Goal: Transaction & Acquisition: Download file/media

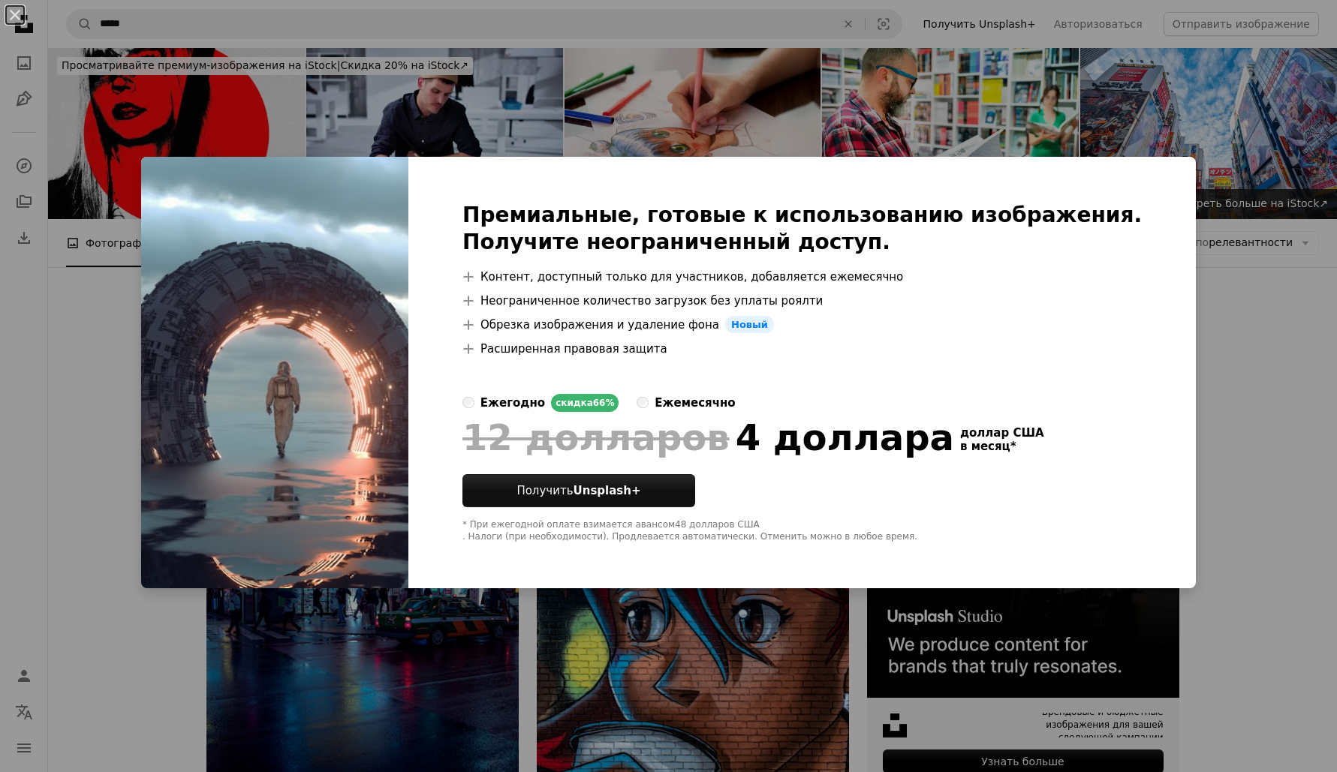
scroll to position [938, 0]
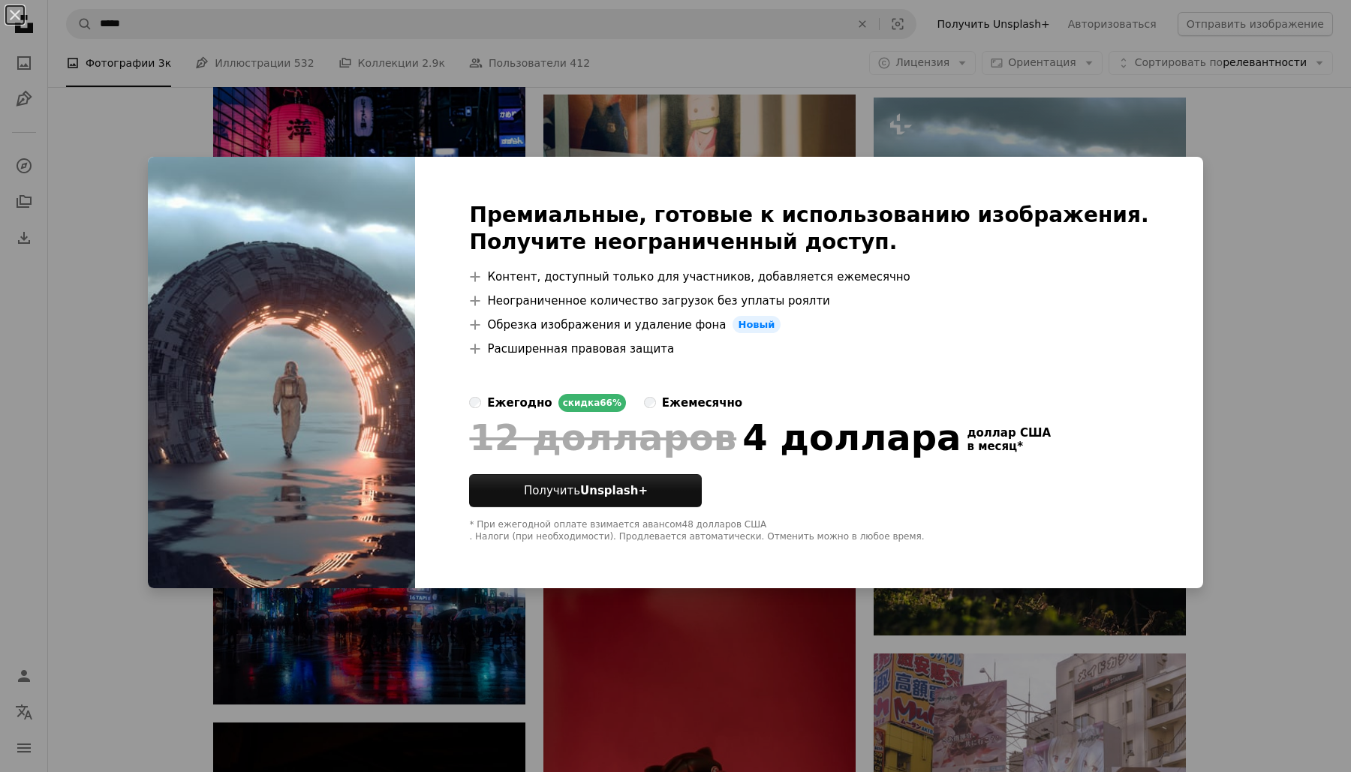
click at [1267, 315] on div "An X shape Премиальные, готовые к использованию изображения. Получите неогранич…" at bounding box center [675, 386] width 1351 height 772
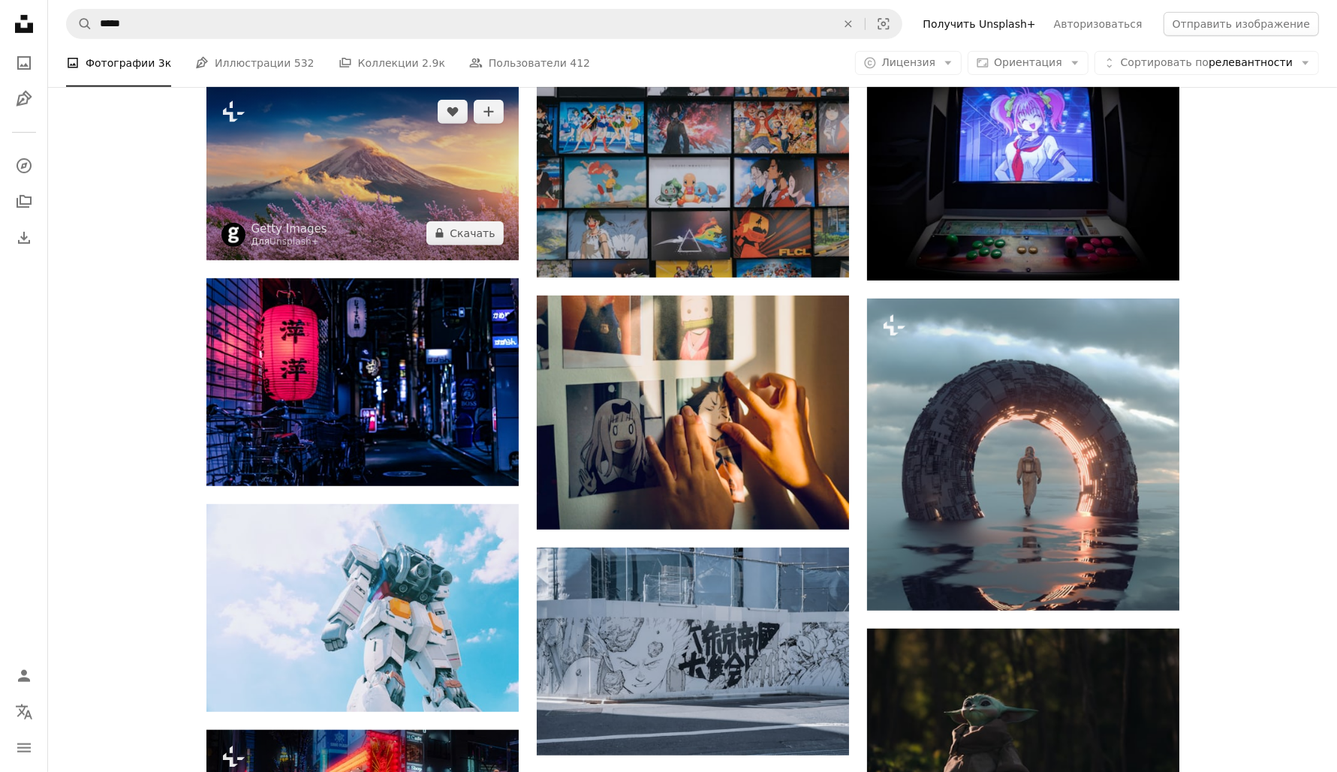
scroll to position [657, 0]
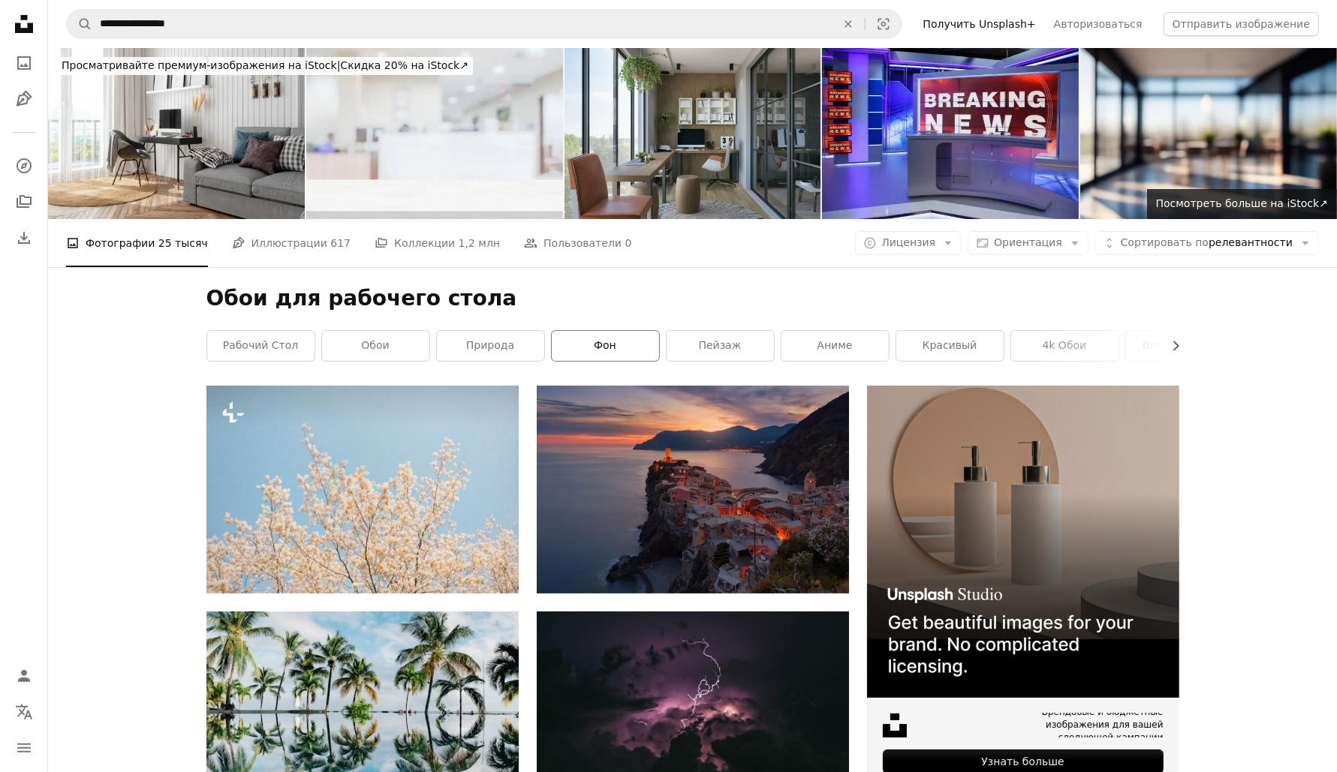
click at [602, 342] on font "фон" at bounding box center [605, 345] width 23 height 12
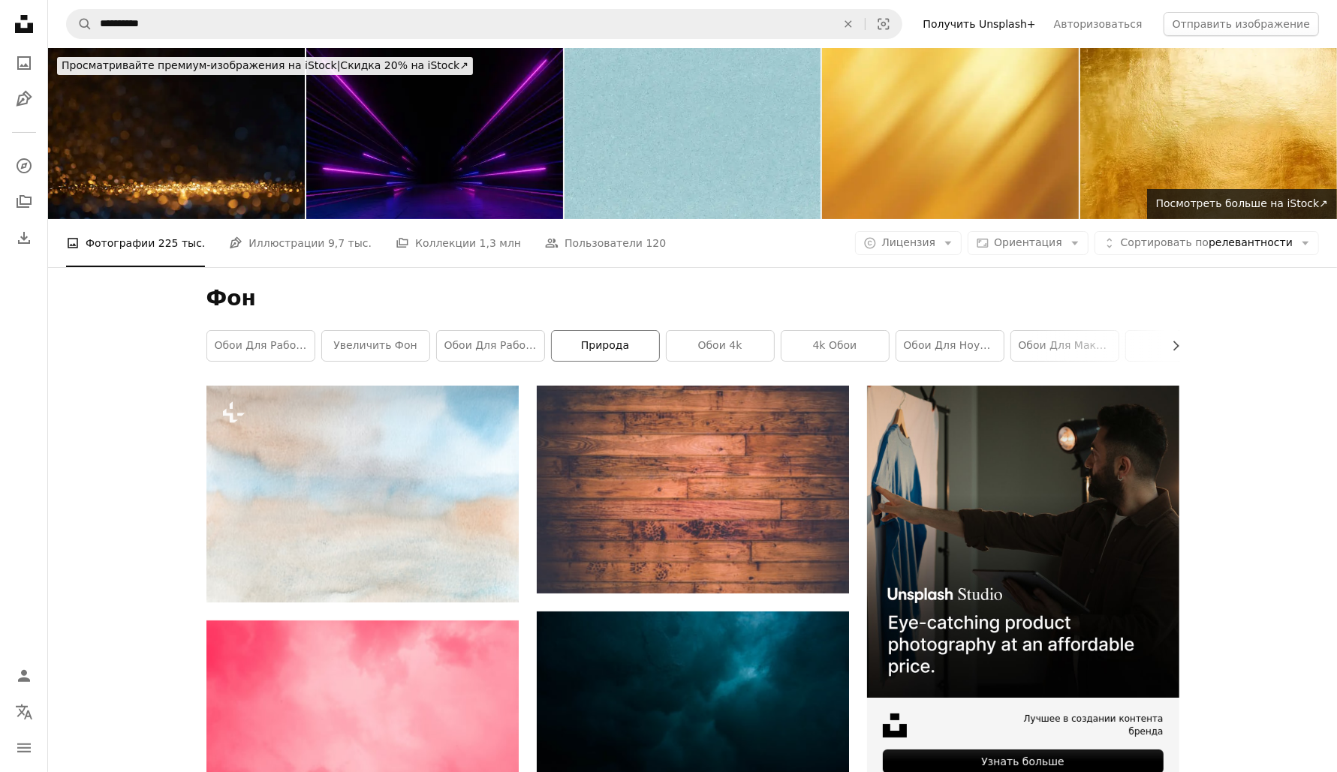
click at [622, 336] on link "природа" at bounding box center [605, 346] width 107 height 30
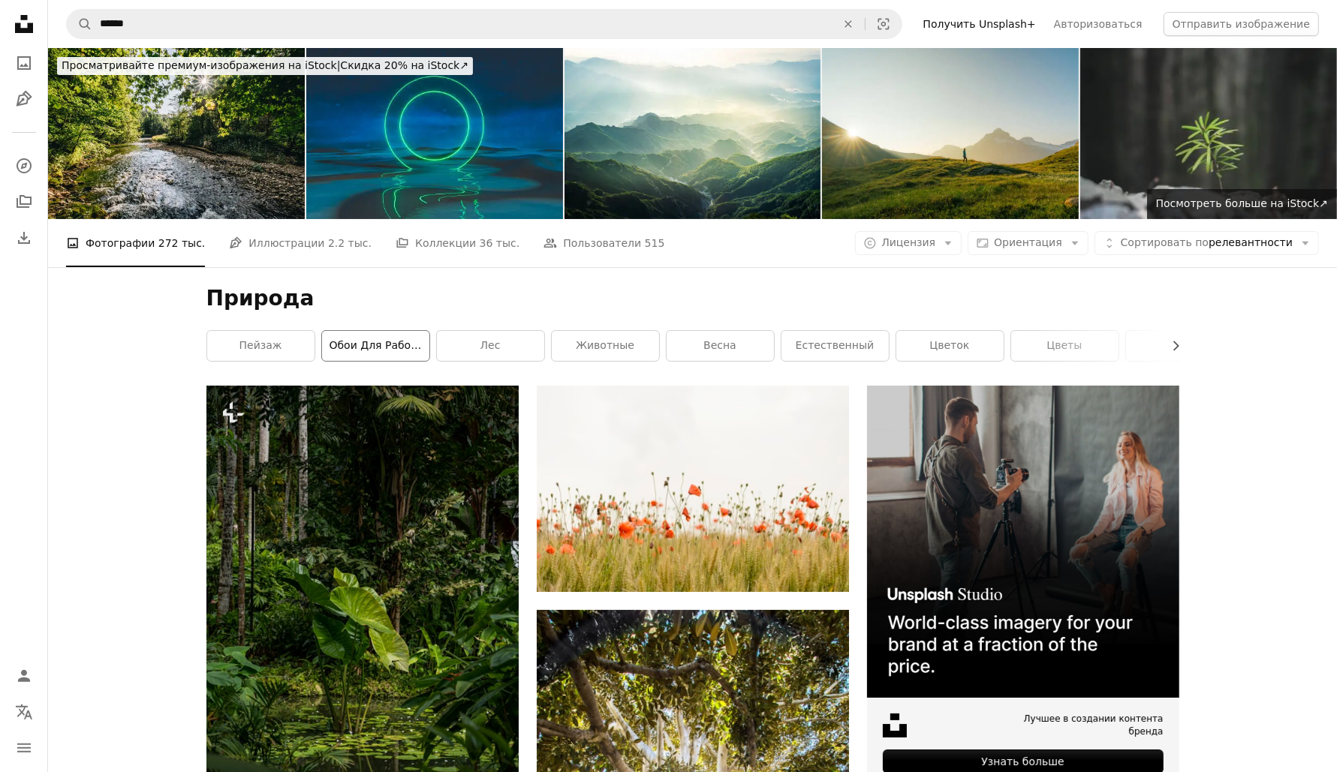
click at [399, 339] on font "обои для рабочего стола" at bounding box center [401, 345] width 143 height 12
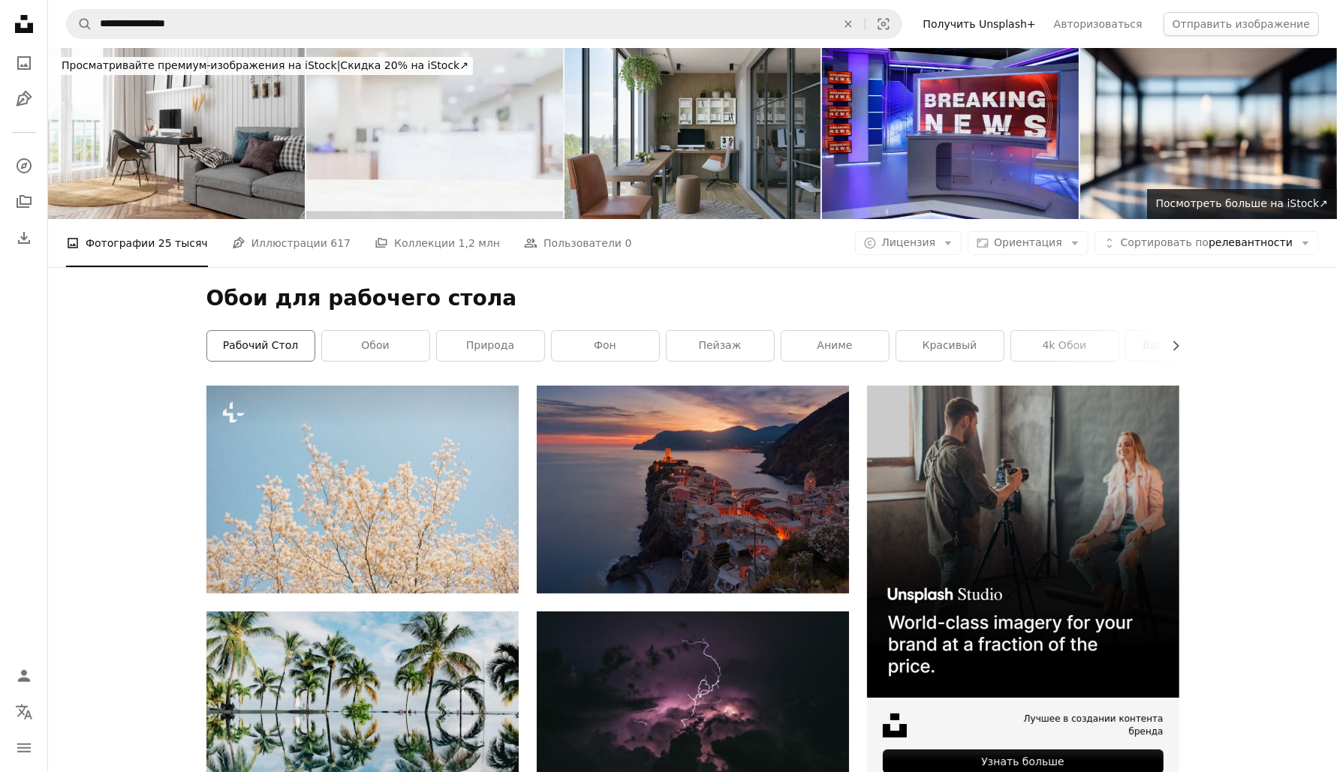
click at [296, 348] on link "рабочий стол" at bounding box center [260, 346] width 107 height 30
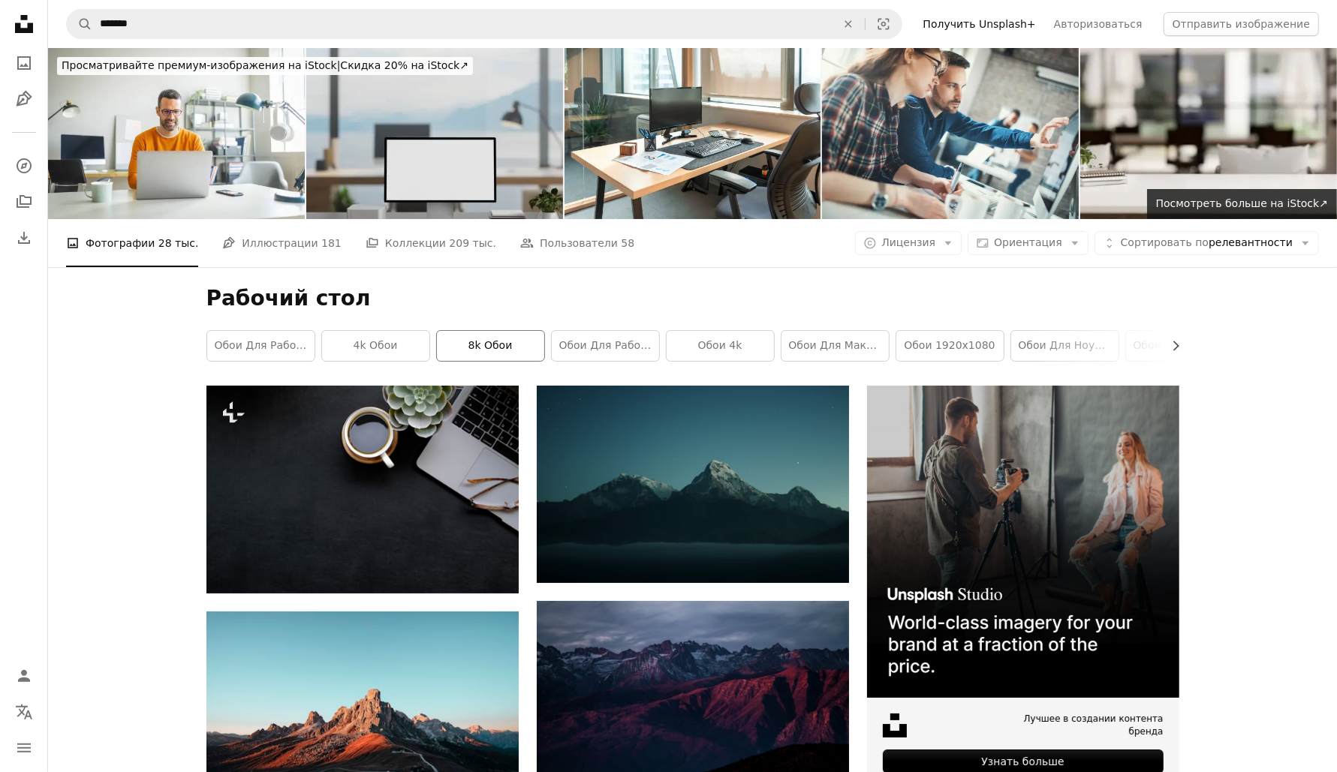
click at [492, 348] on font "8k обои" at bounding box center [490, 345] width 44 height 12
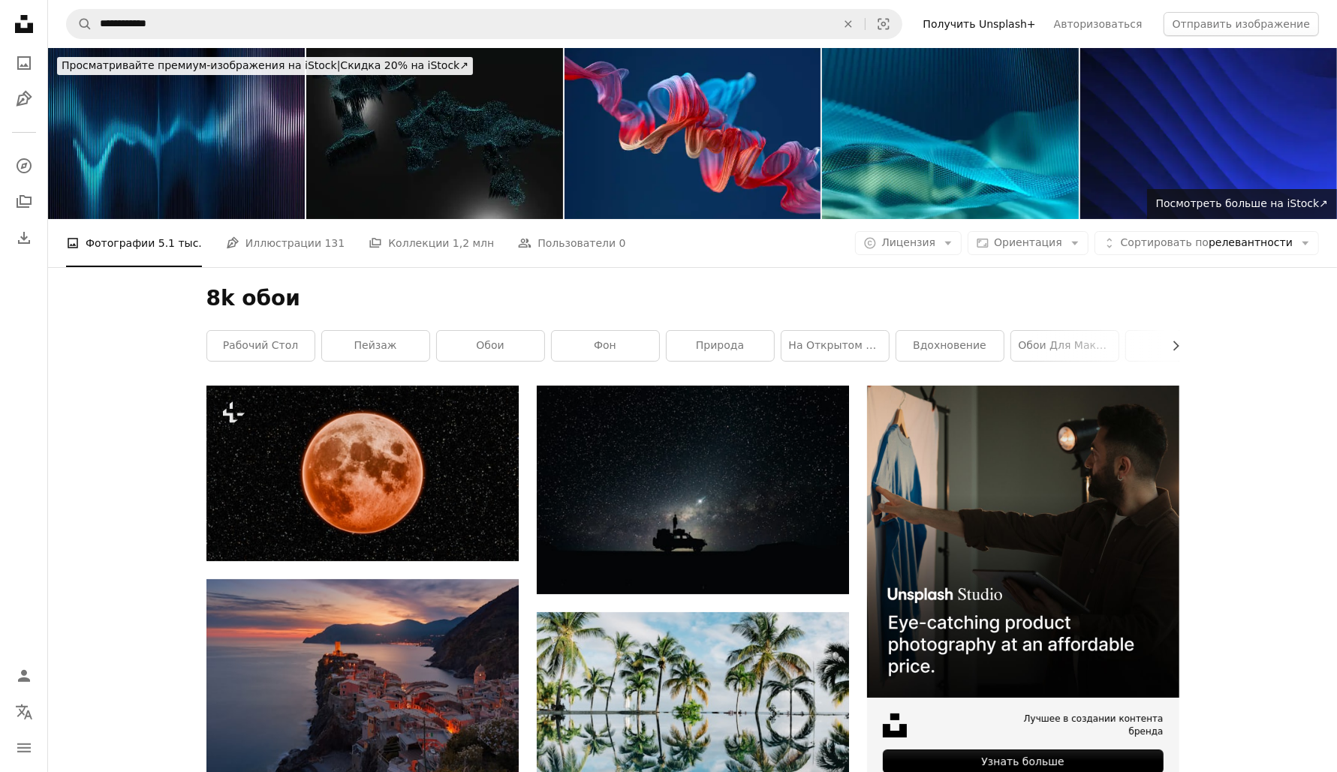
click at [1182, 341] on div "8k обои Chevron right рабочий стол пейзаж обои фон природа на открытом воздухе …" at bounding box center [692, 326] width 1009 height 119
click at [1179, 342] on icon "Chevron right" at bounding box center [1175, 346] width 15 height 15
click at [1179, 342] on div "8k обои Chevron left рабочий стол пейзаж обои фон природа на открытом воздухе в…" at bounding box center [692, 326] width 1009 height 119
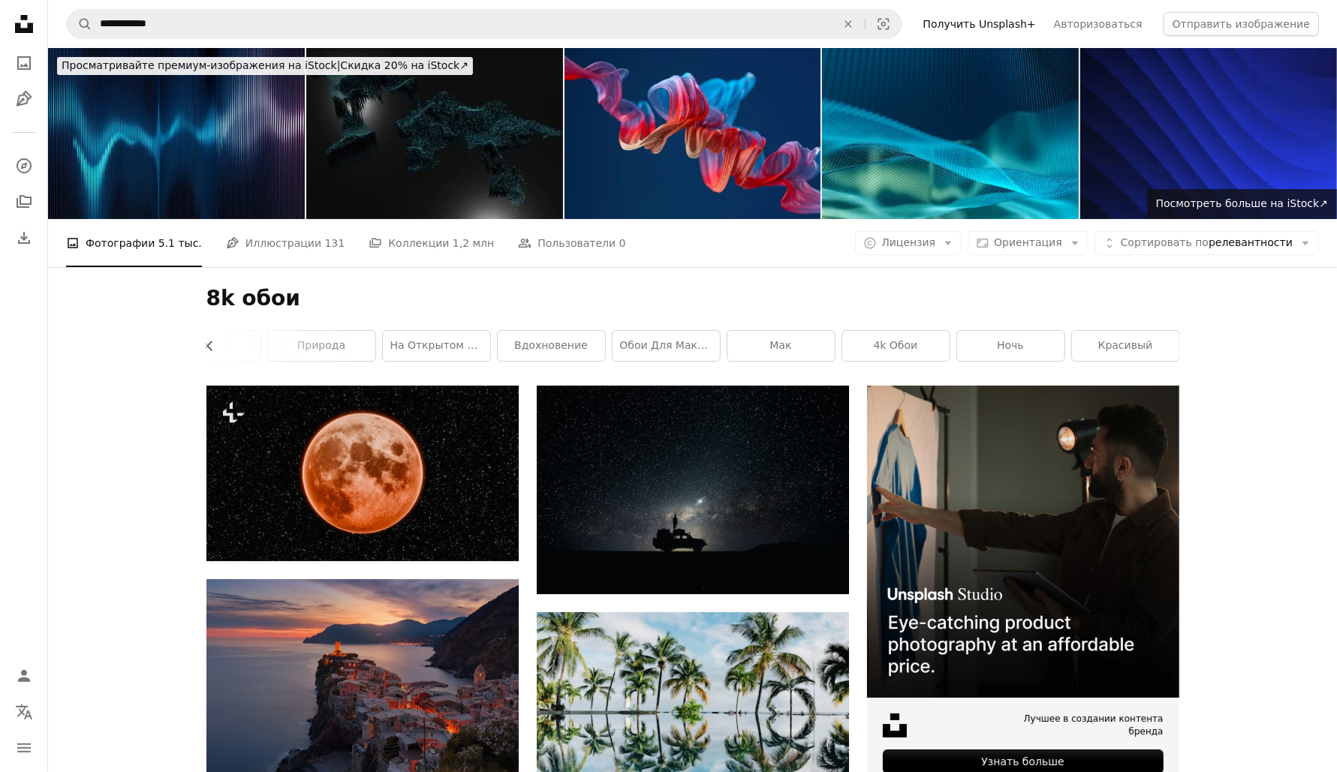
click at [1179, 342] on div "8k обои Chevron left рабочий стол пейзаж обои фон природа на открытом воздухе в…" at bounding box center [692, 326] width 1009 height 119
click at [1105, 348] on font "красивый" at bounding box center [1125, 345] width 55 height 12
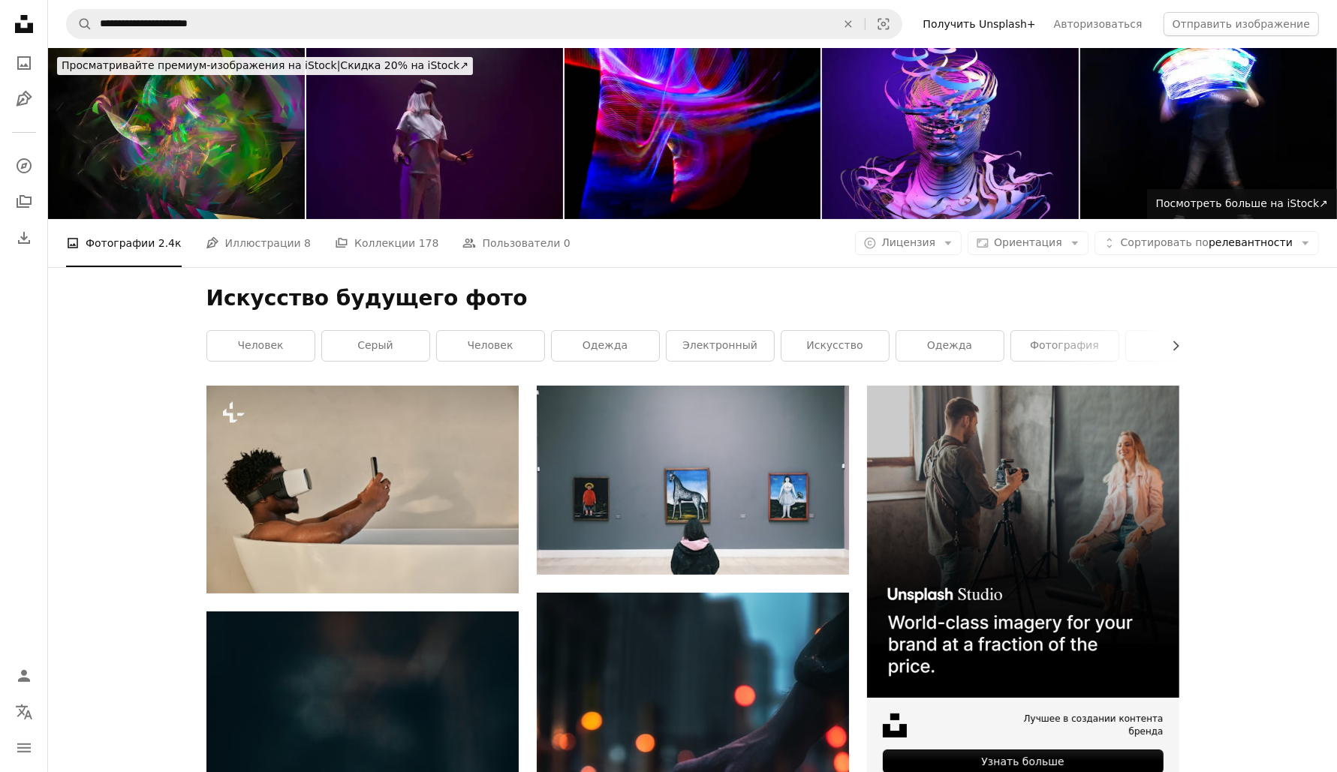
click at [845, 367] on div "Искусство будущего фото Chevron right человек серый человек одежда электронный …" at bounding box center [692, 326] width 1009 height 119
click at [847, 340] on font "искусство" at bounding box center [834, 345] width 56 height 12
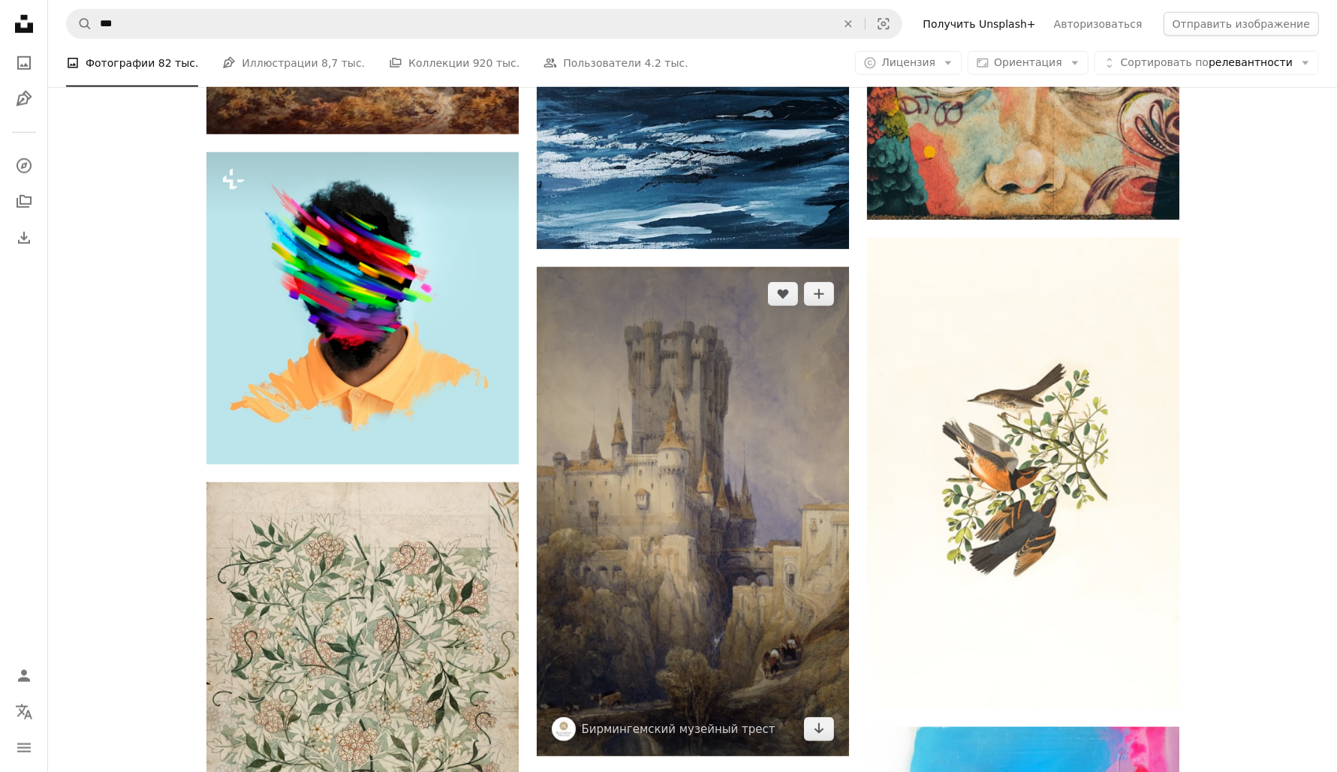
scroll to position [1408, 0]
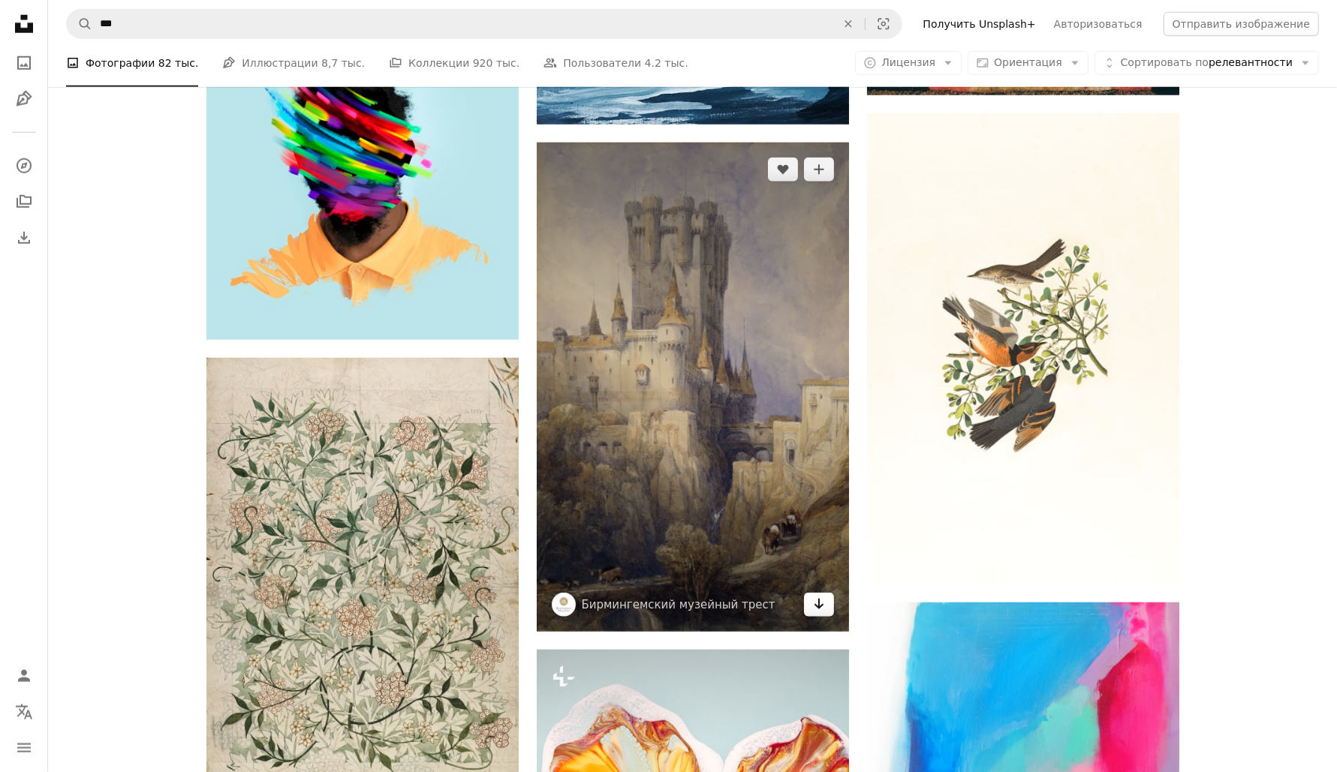
click at [815, 604] on icon "Arrow pointing down" at bounding box center [819, 604] width 12 height 18
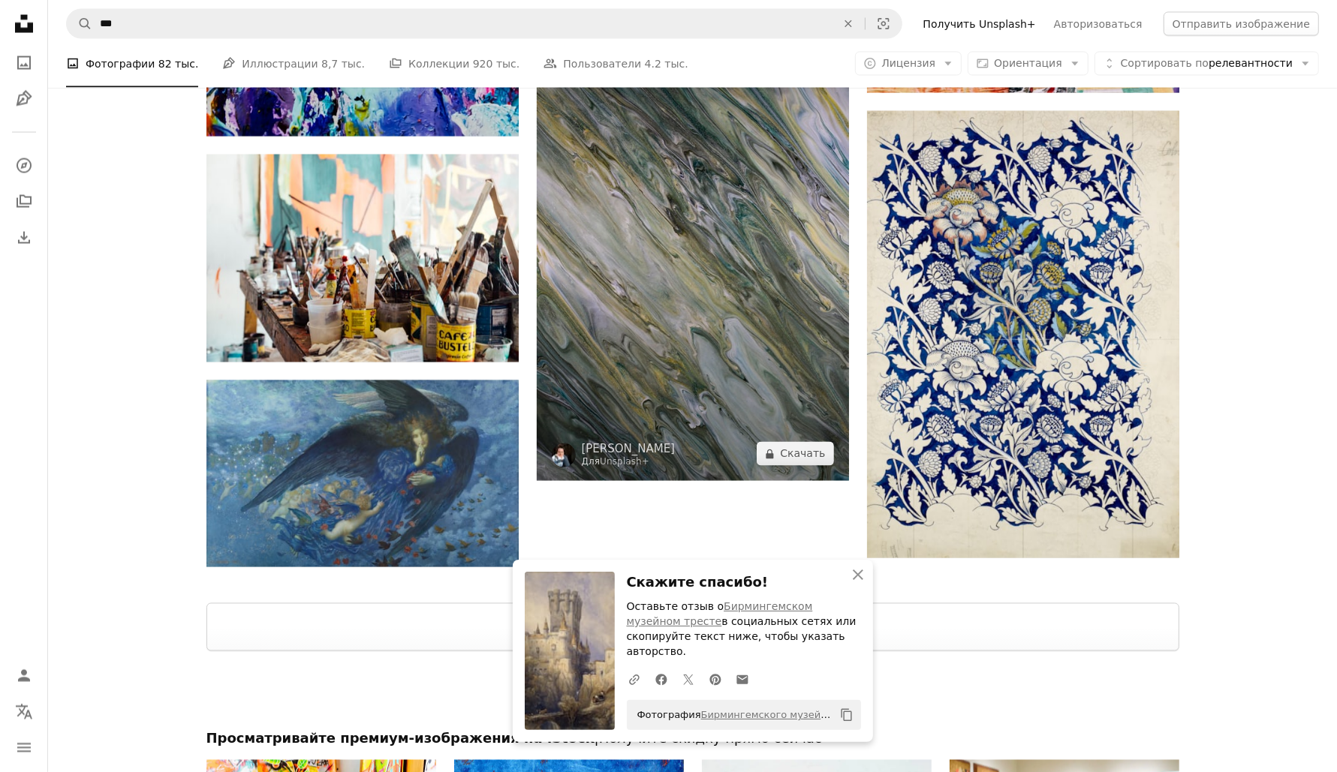
scroll to position [2534, 0]
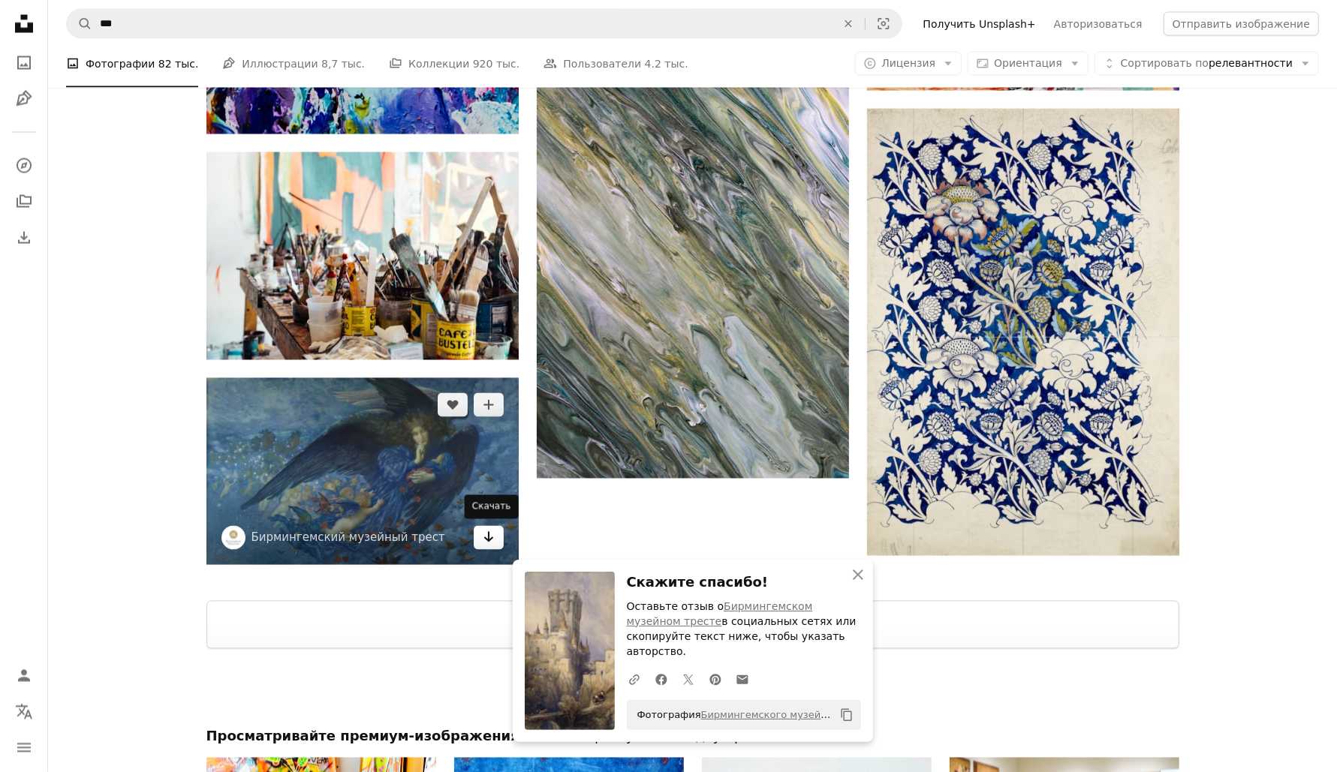
click at [492, 536] on icon "Arrow pointing down" at bounding box center [489, 537] width 12 height 18
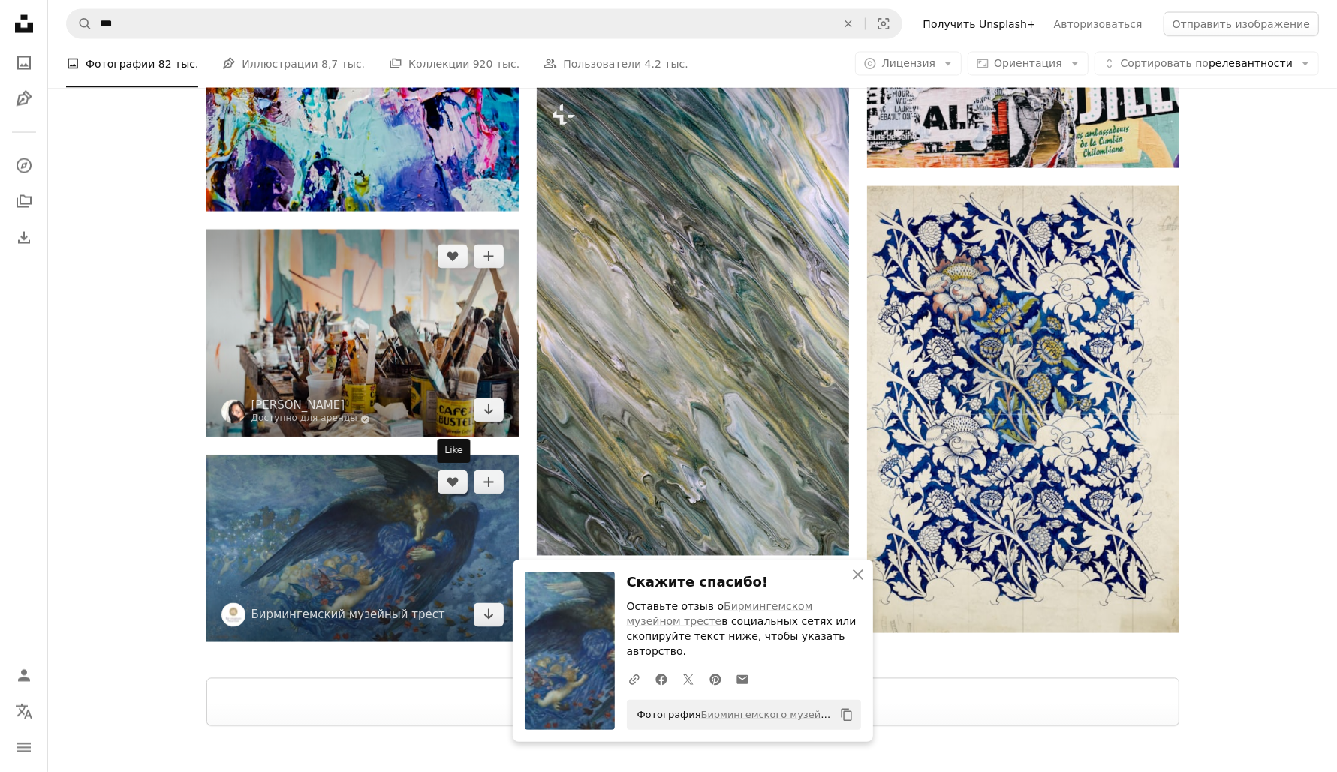
scroll to position [2252, 0]
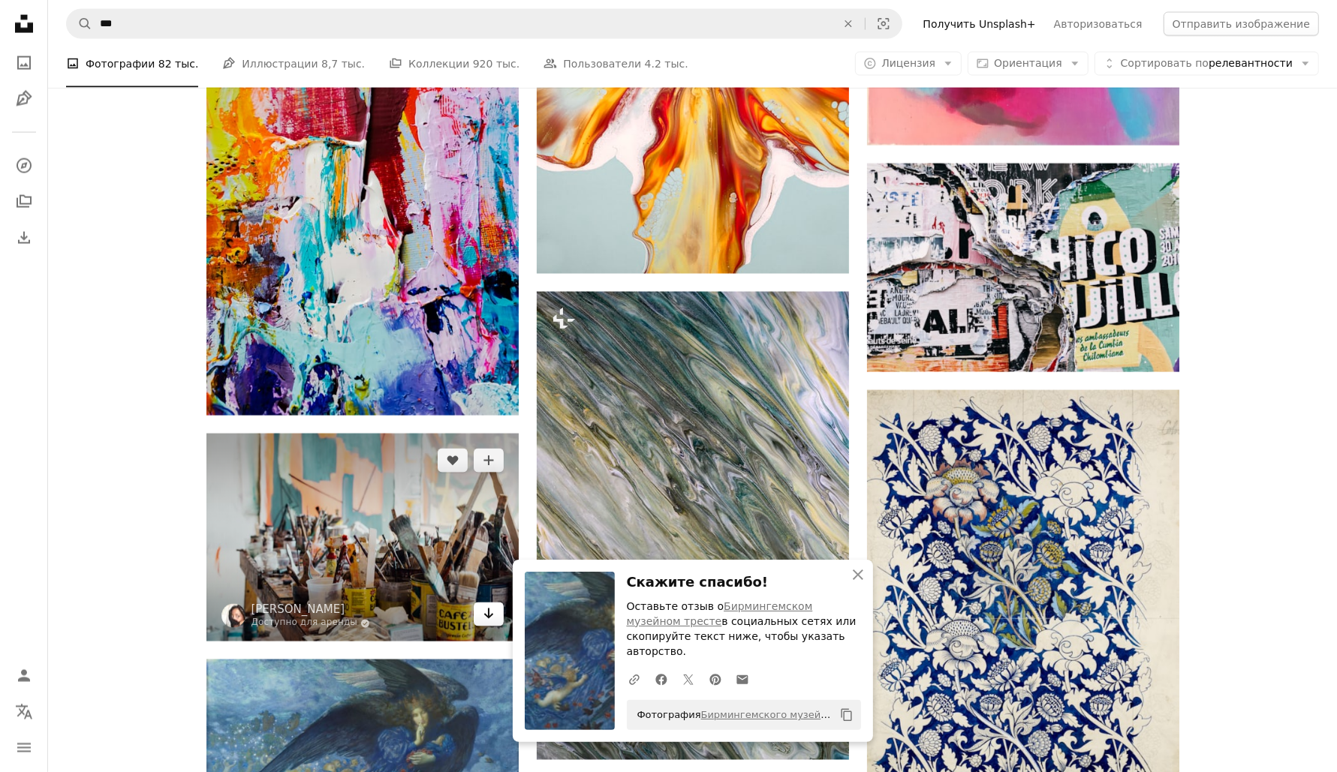
click at [486, 612] on icon "Arrow pointing down" at bounding box center [489, 614] width 12 height 18
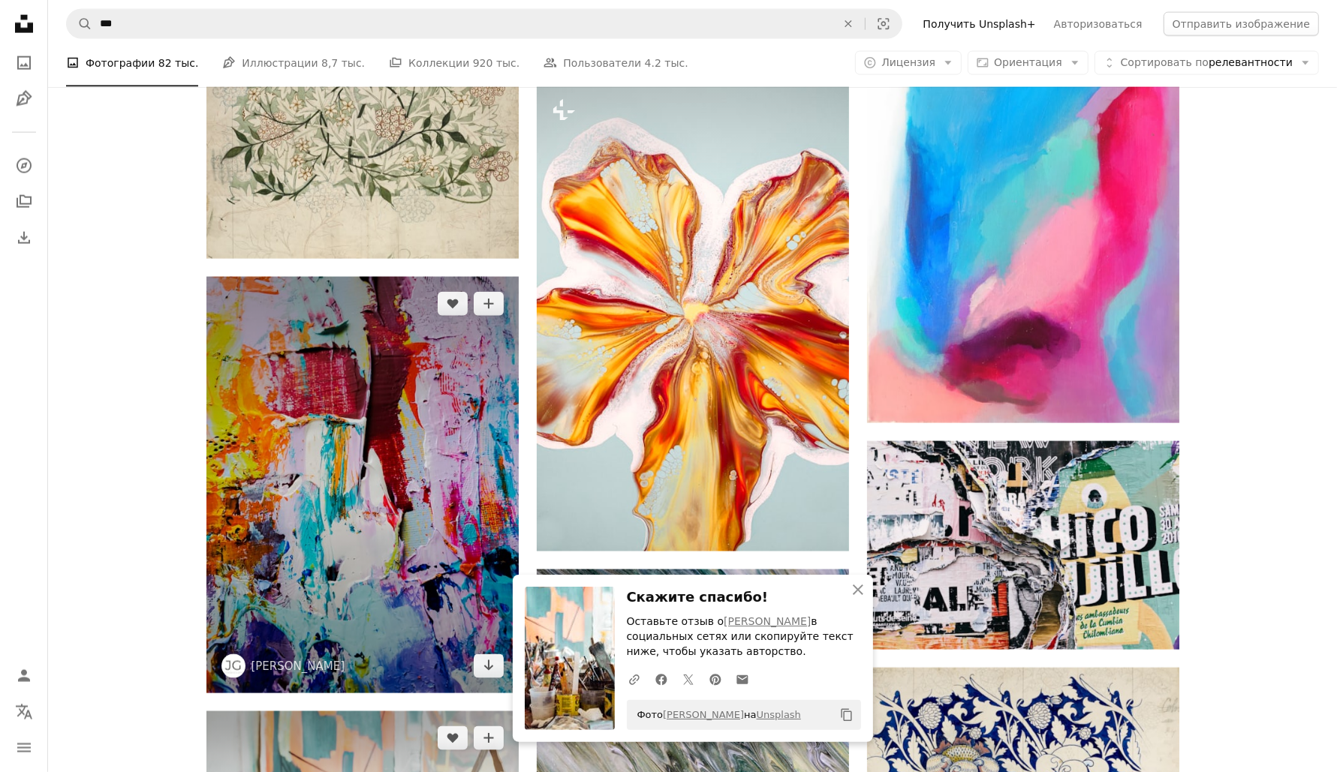
scroll to position [1971, 0]
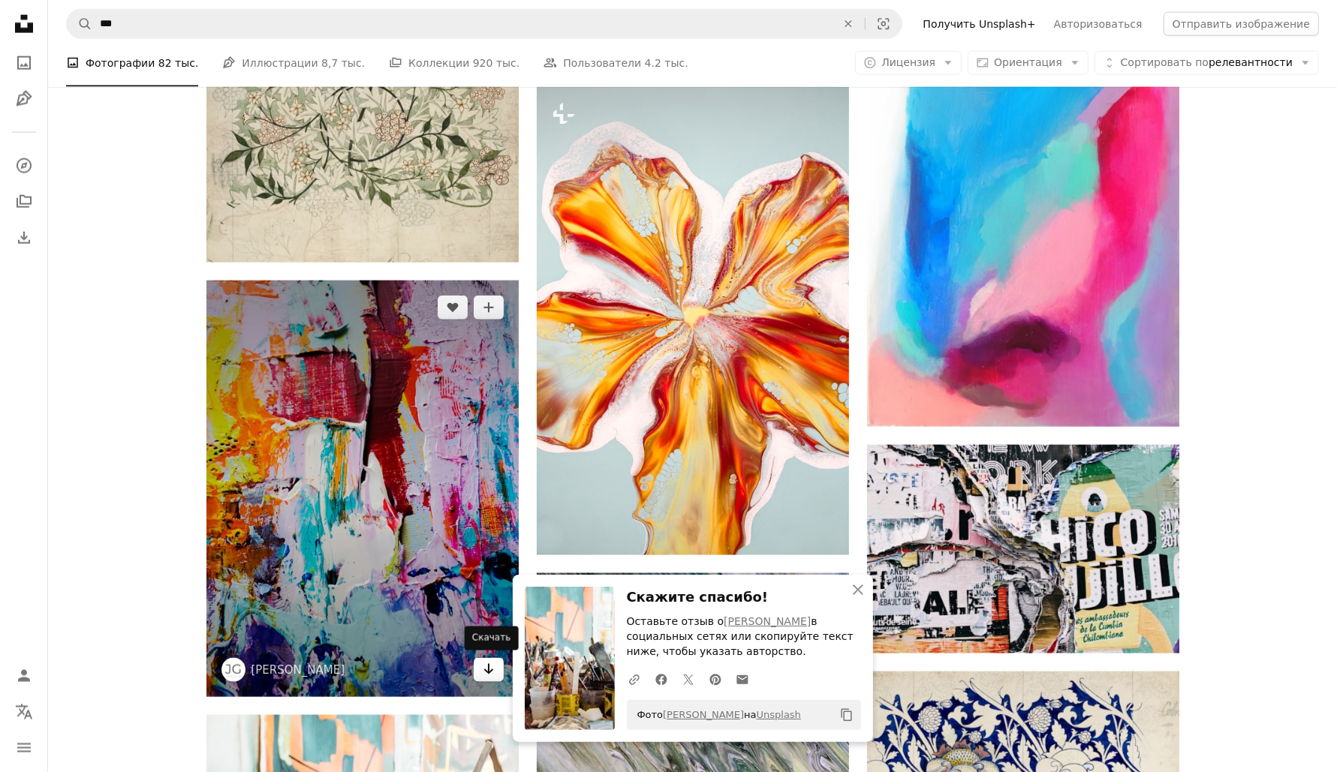
click at [491, 673] on icon "Arrow pointing down" at bounding box center [489, 670] width 12 height 18
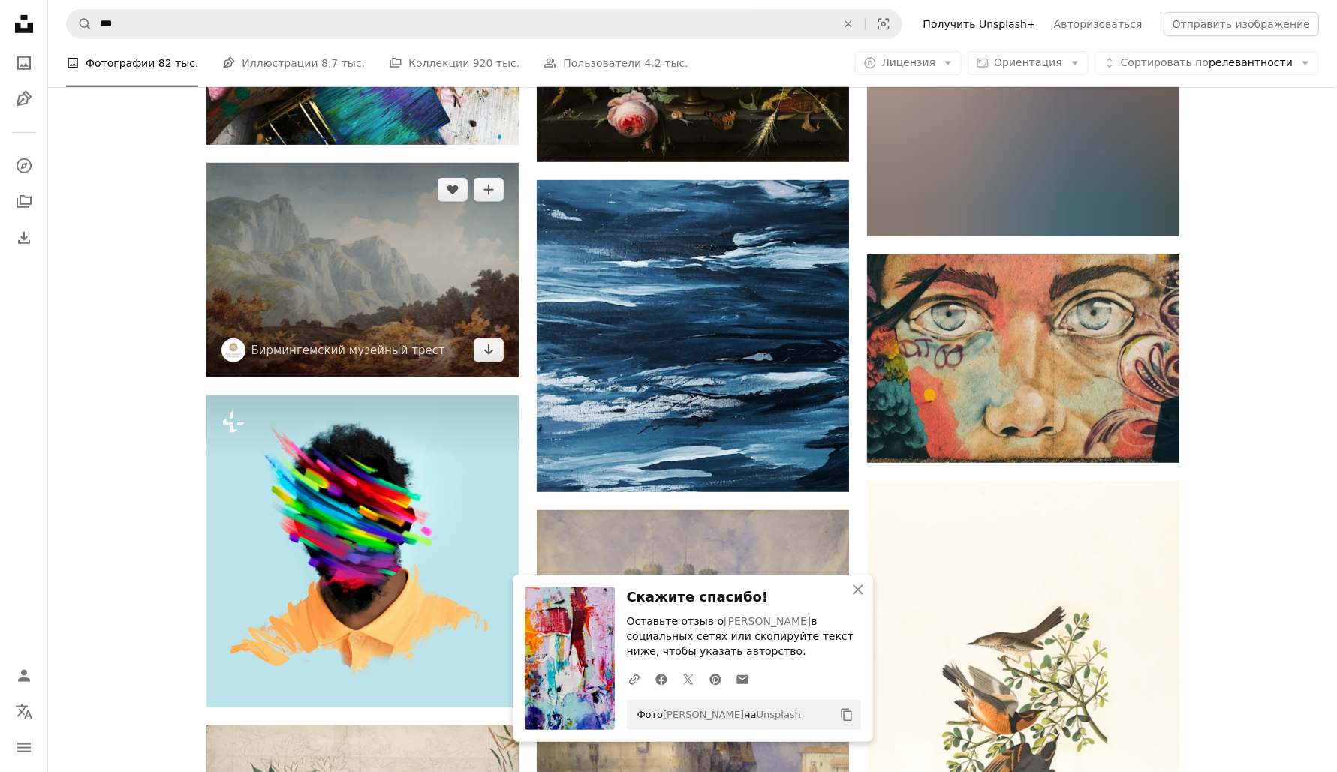
scroll to position [845, 0]
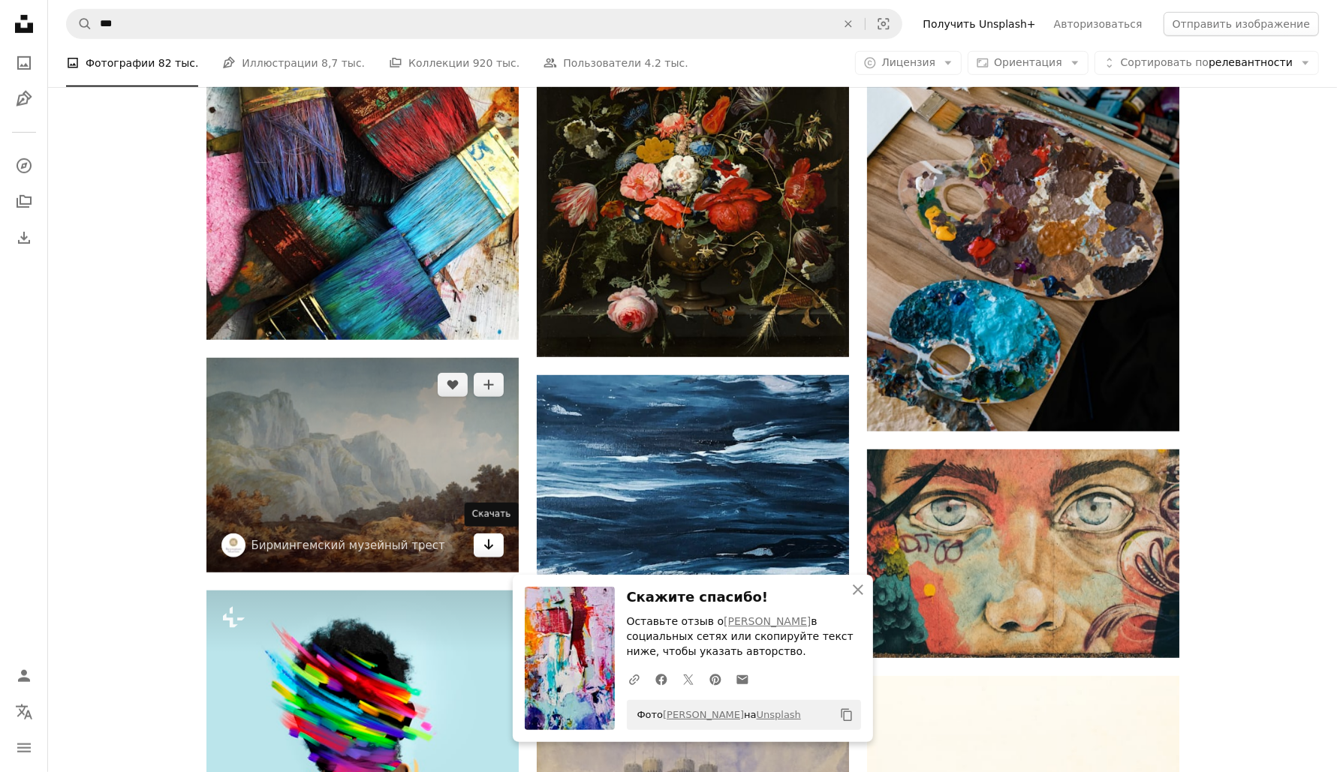
click at [486, 547] on icon "Скачать" at bounding box center [488, 545] width 10 height 11
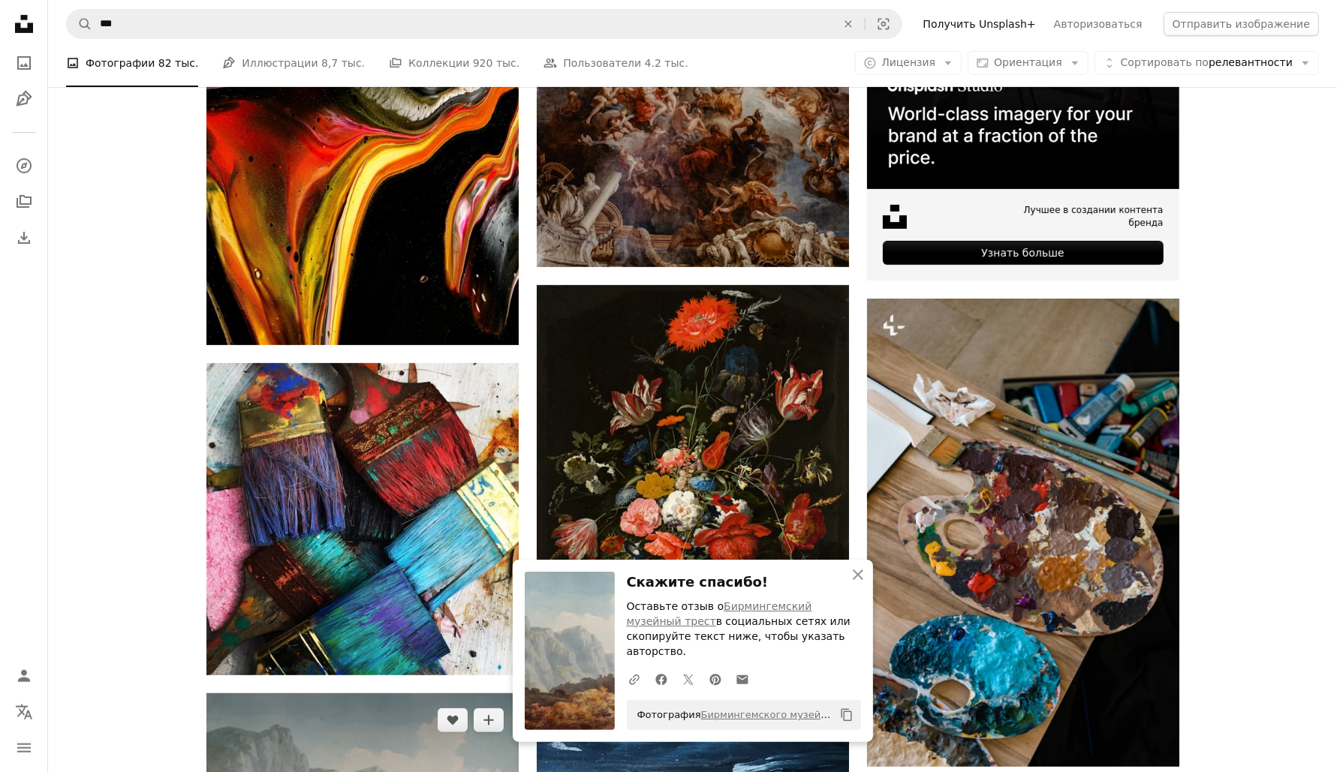
scroll to position [188, 0]
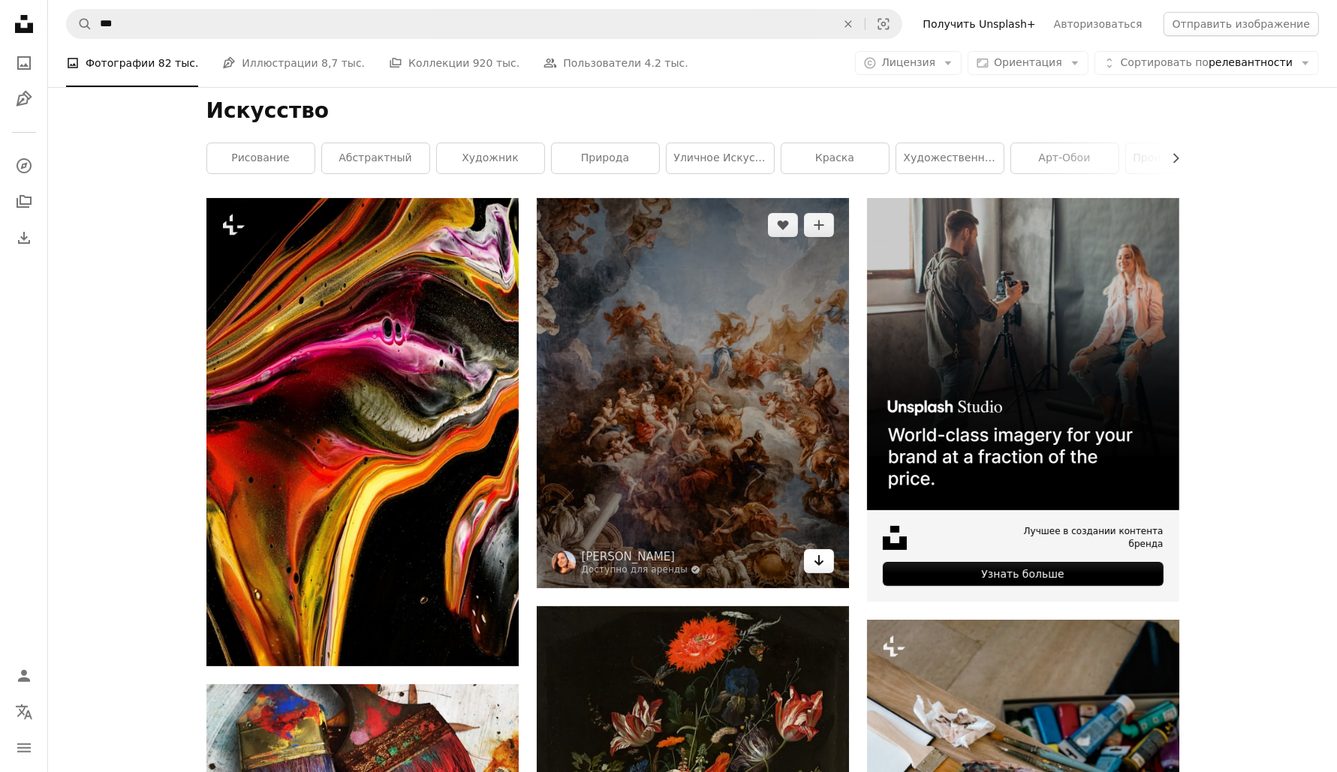
click at [818, 562] on icon "Скачать" at bounding box center [819, 561] width 10 height 11
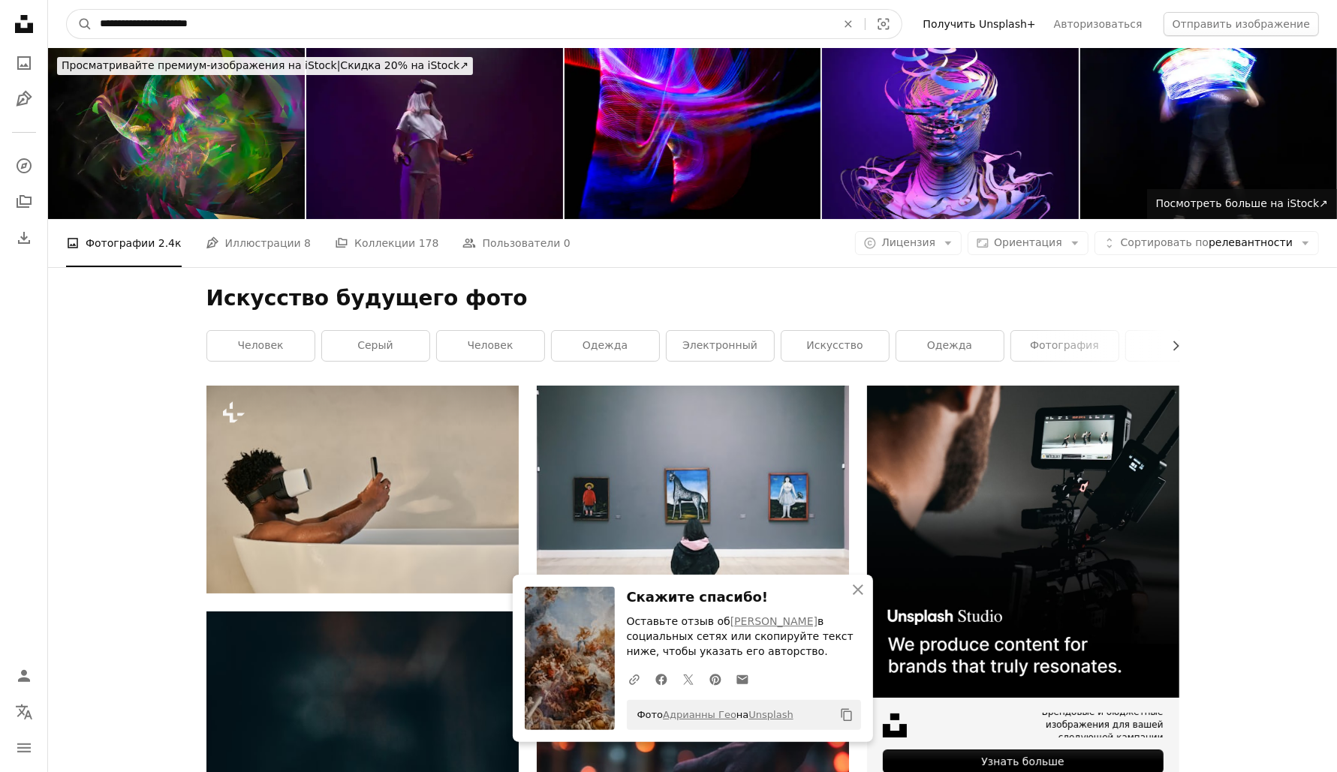
click at [243, 24] on input "**********" at bounding box center [461, 24] width 739 height 29
type input "**********"
click at [67, 10] on button "A magnifying glass" at bounding box center [80, 24] width 26 height 29
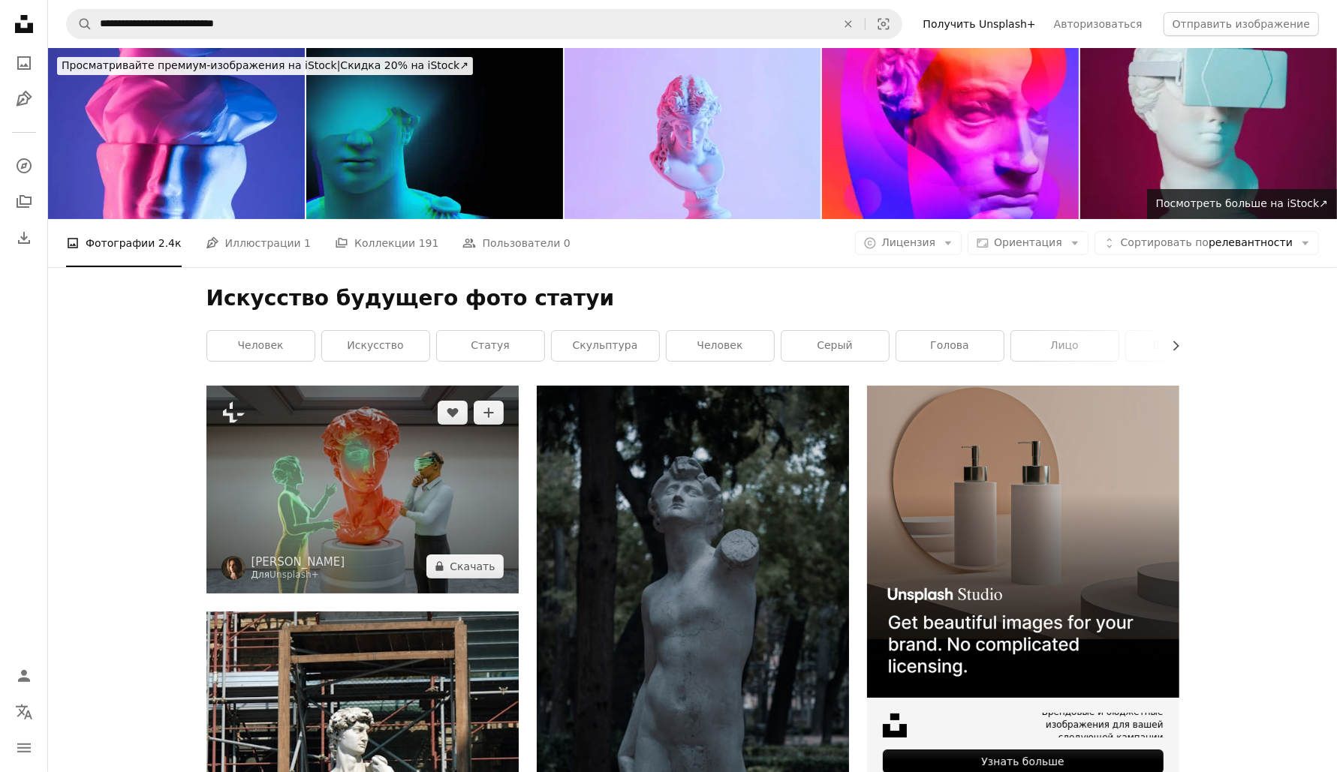
click at [413, 489] on img at bounding box center [362, 490] width 312 height 208
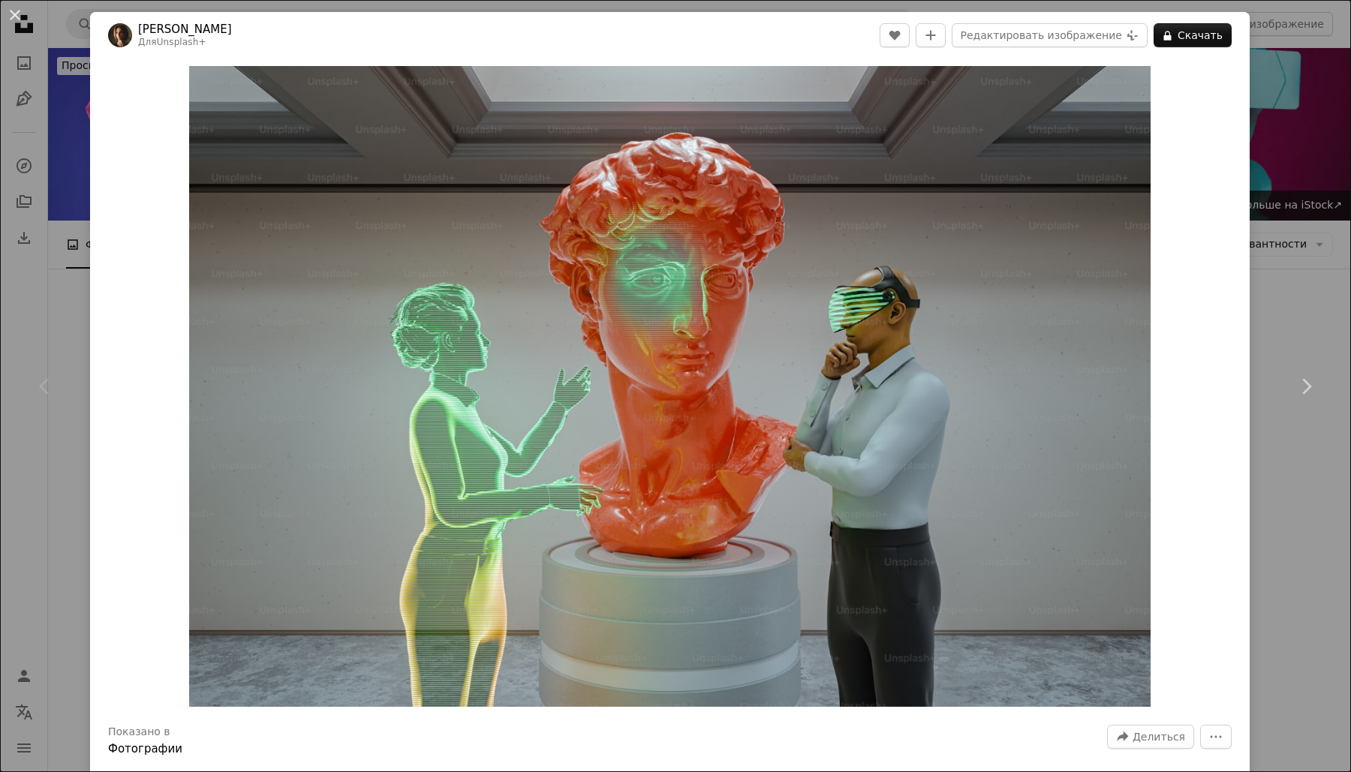
click at [1248, 201] on div "An X shape Chevron left Chevron right [PERSON_NAME] Для Unsplash+ A heart A plu…" at bounding box center [675, 386] width 1351 height 772
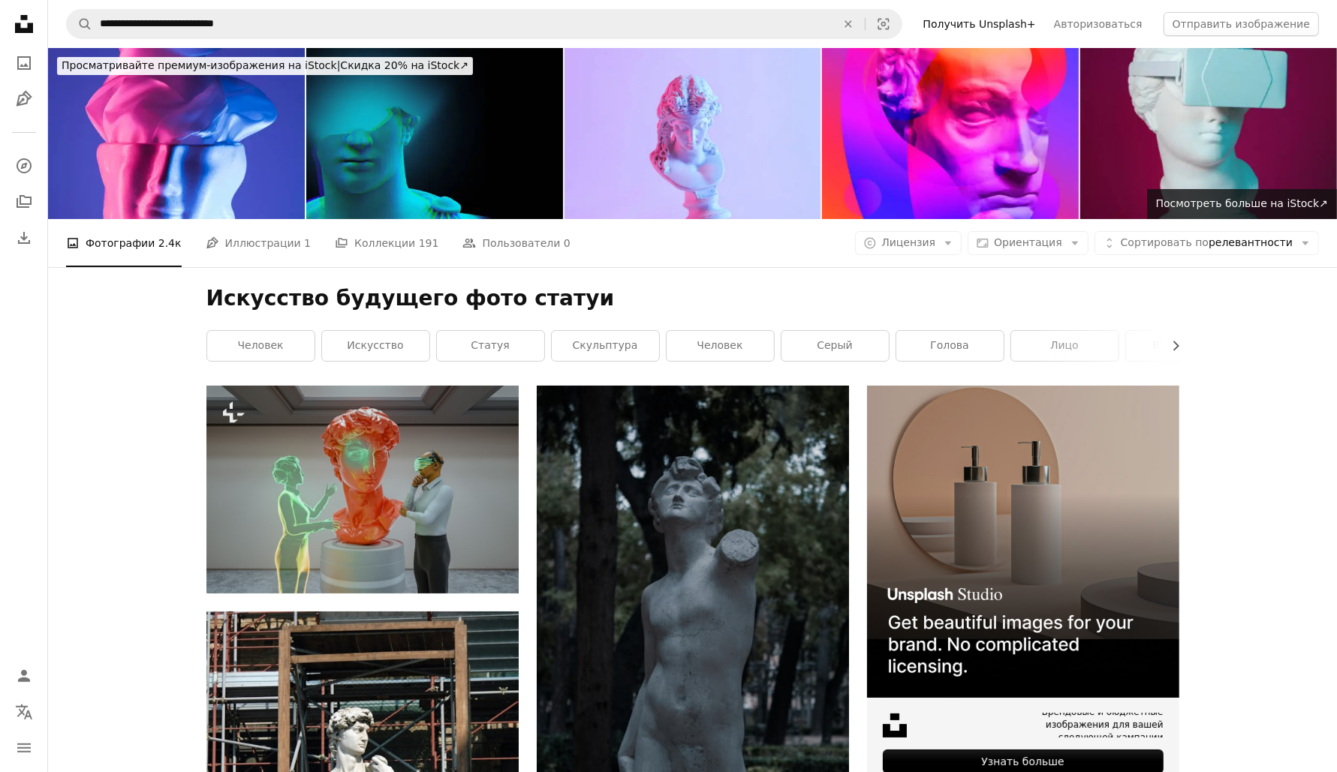
click at [60, 4] on nav "**********" at bounding box center [692, 24] width 1289 height 48
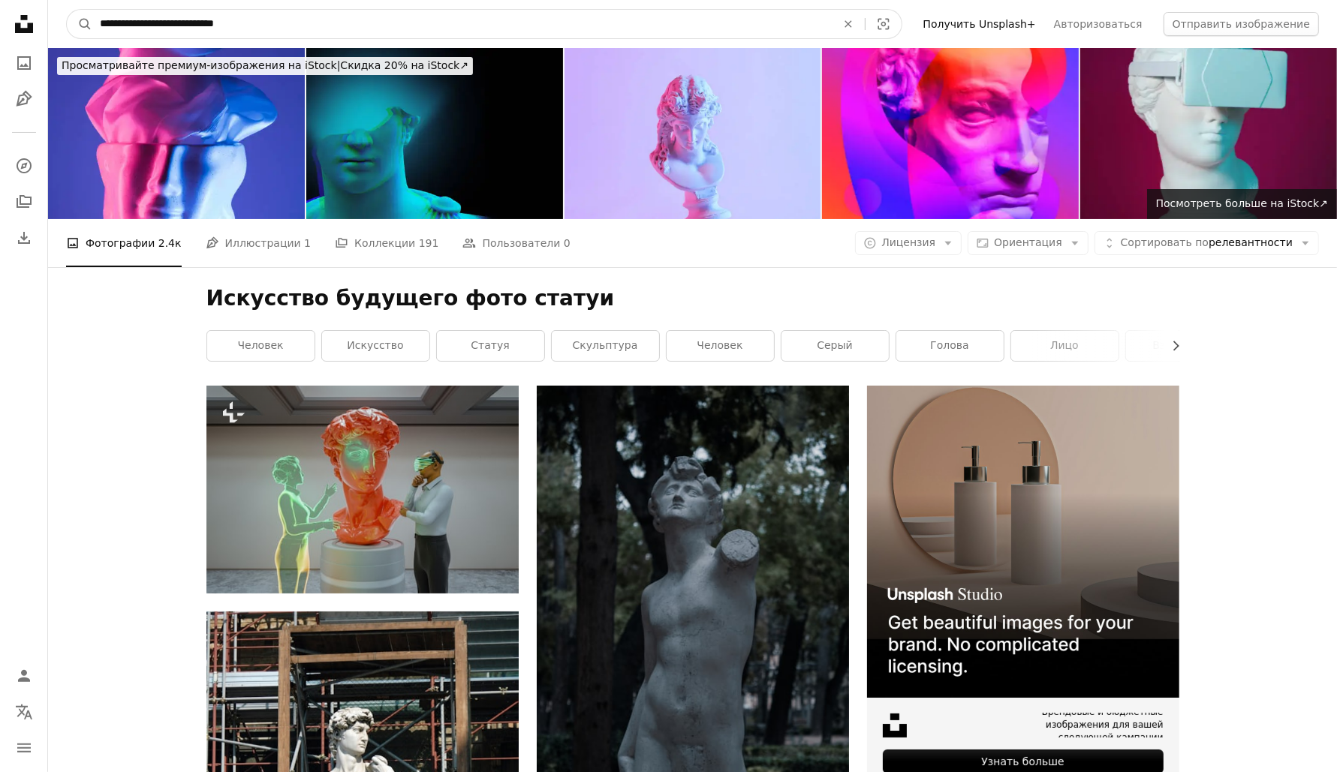
click at [314, 19] on input "**********" at bounding box center [461, 24] width 739 height 29
type input "**********"
click button "A magnifying glass" at bounding box center [80, 24] width 26 height 29
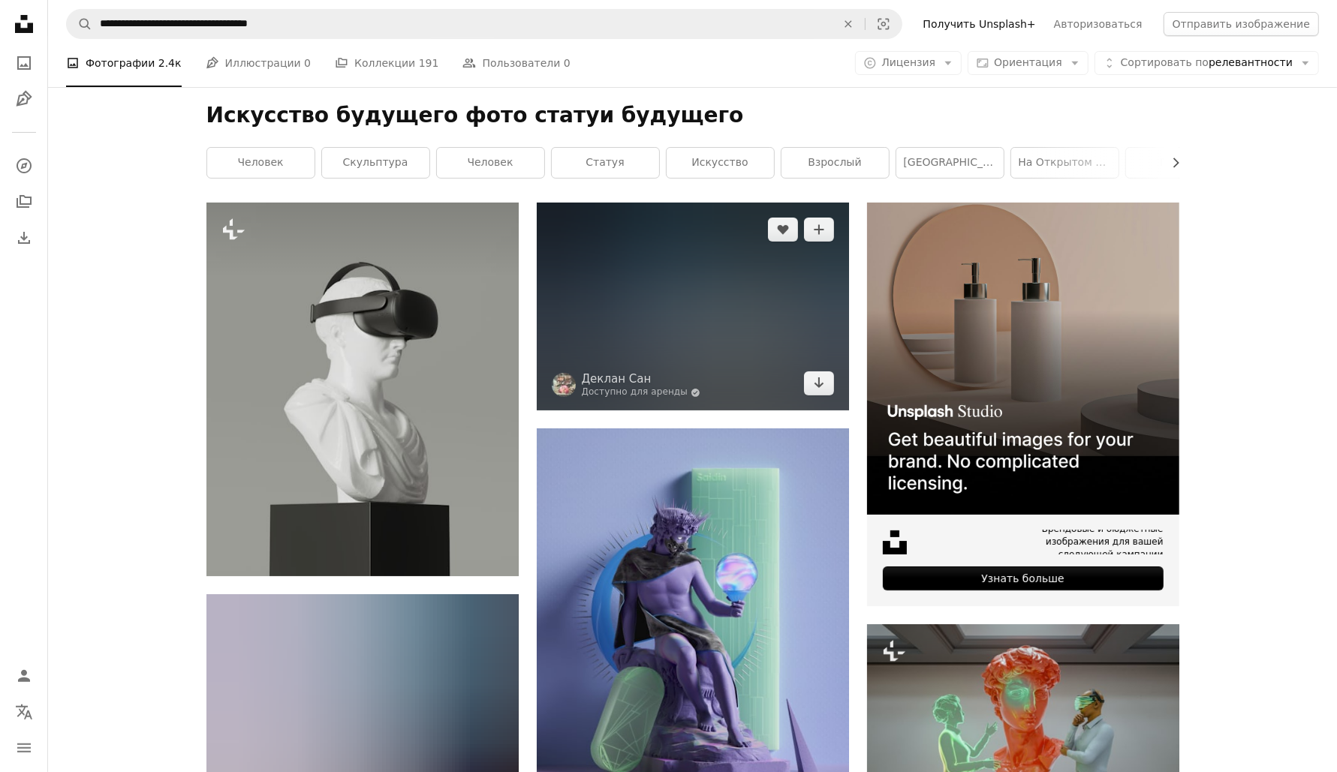
scroll to position [188, 0]
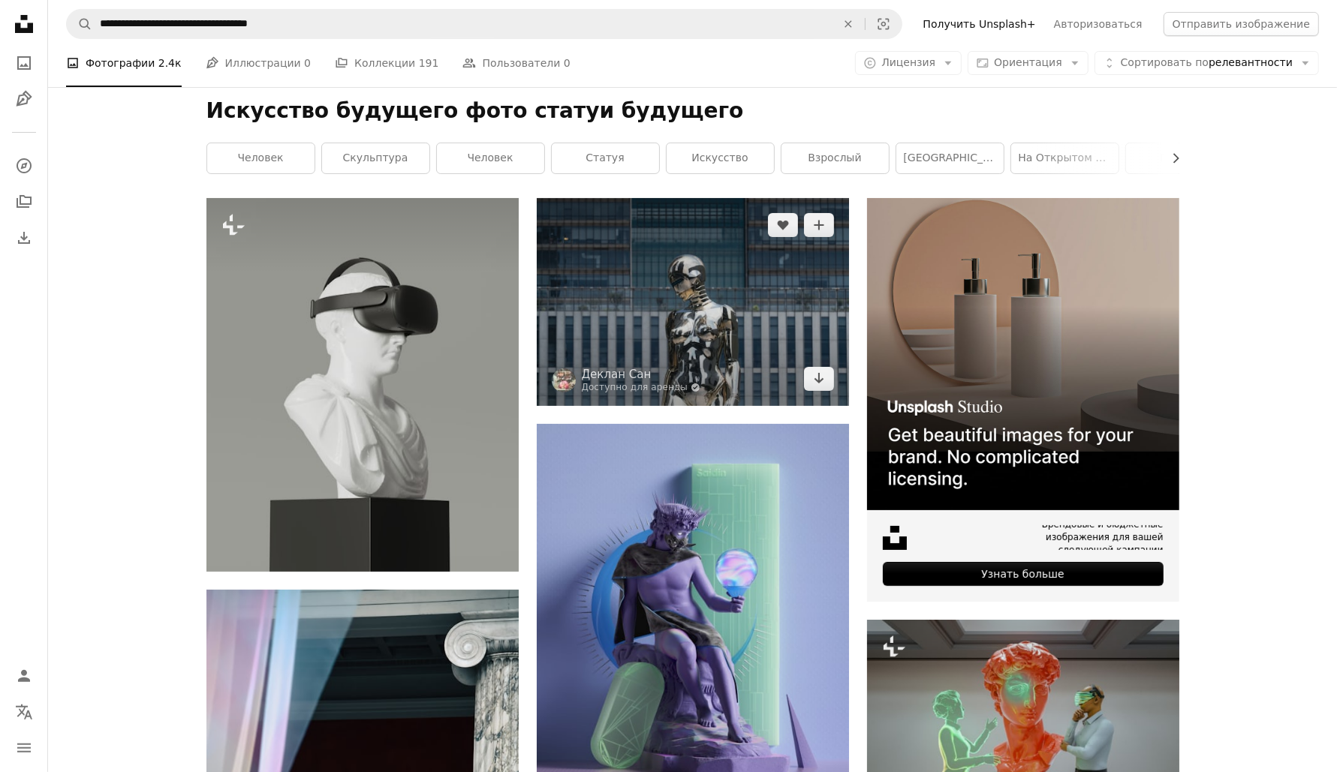
click at [712, 273] on img at bounding box center [693, 302] width 312 height 208
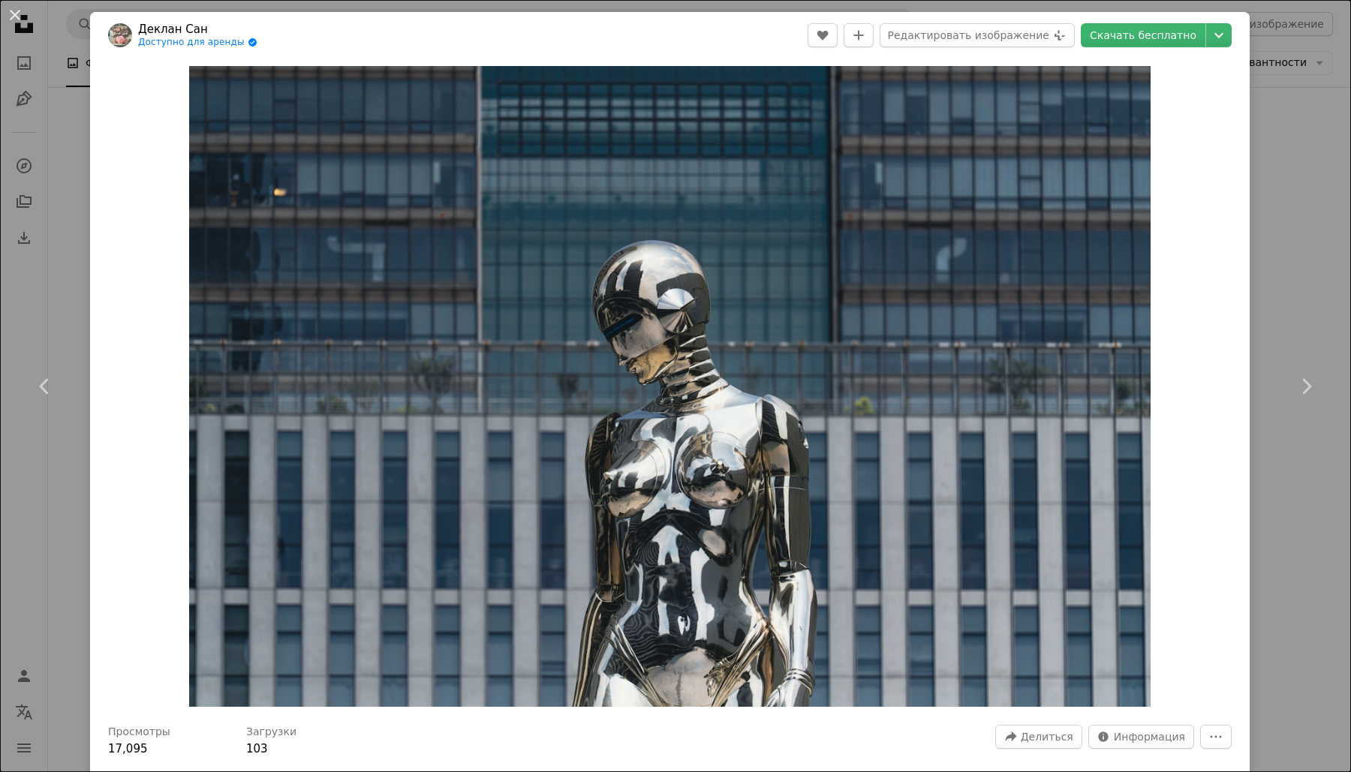
drag, startPoint x: 1273, startPoint y: 77, endPoint x: 1274, endPoint y: 89, distance: 11.3
click at [1273, 78] on div "An X shape Chevron left Chevron right Деклан Сан Доступно для аренды A checkmar…" at bounding box center [675, 386] width 1351 height 772
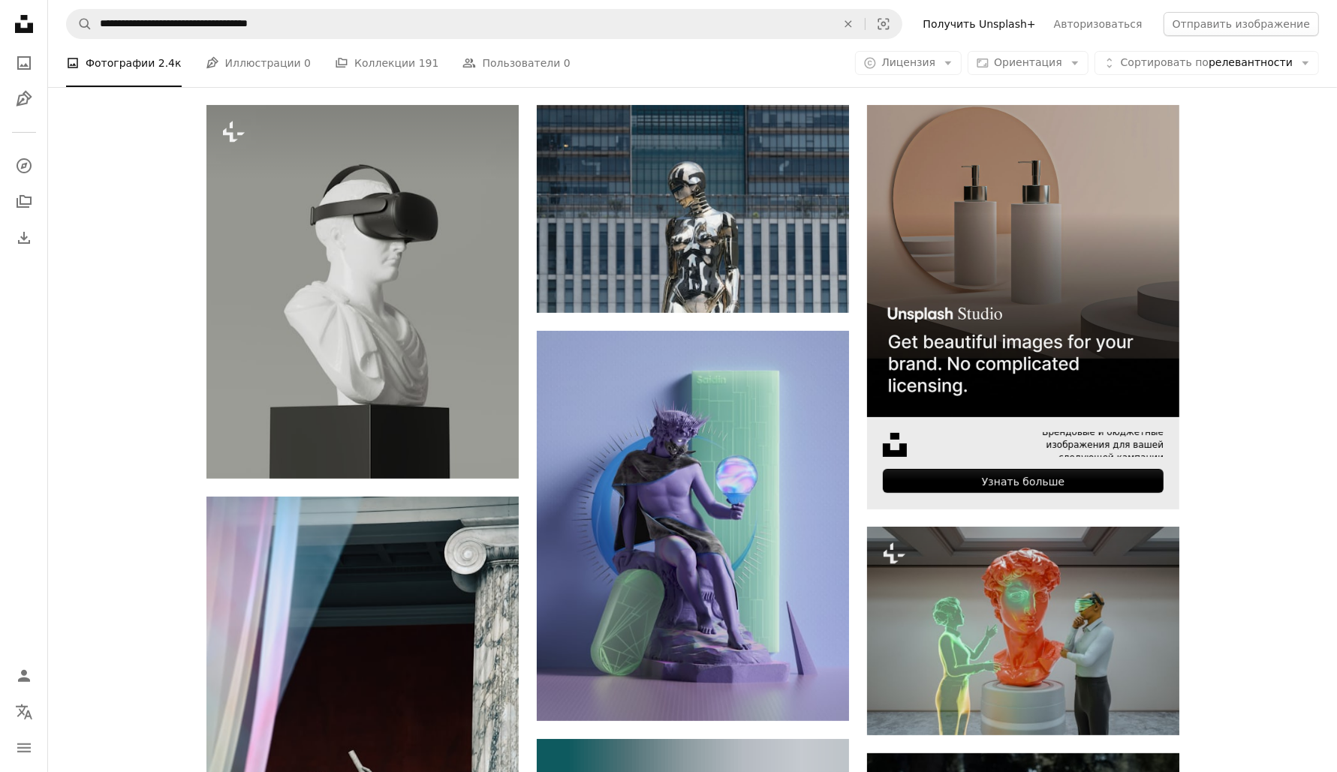
scroll to position [282, 0]
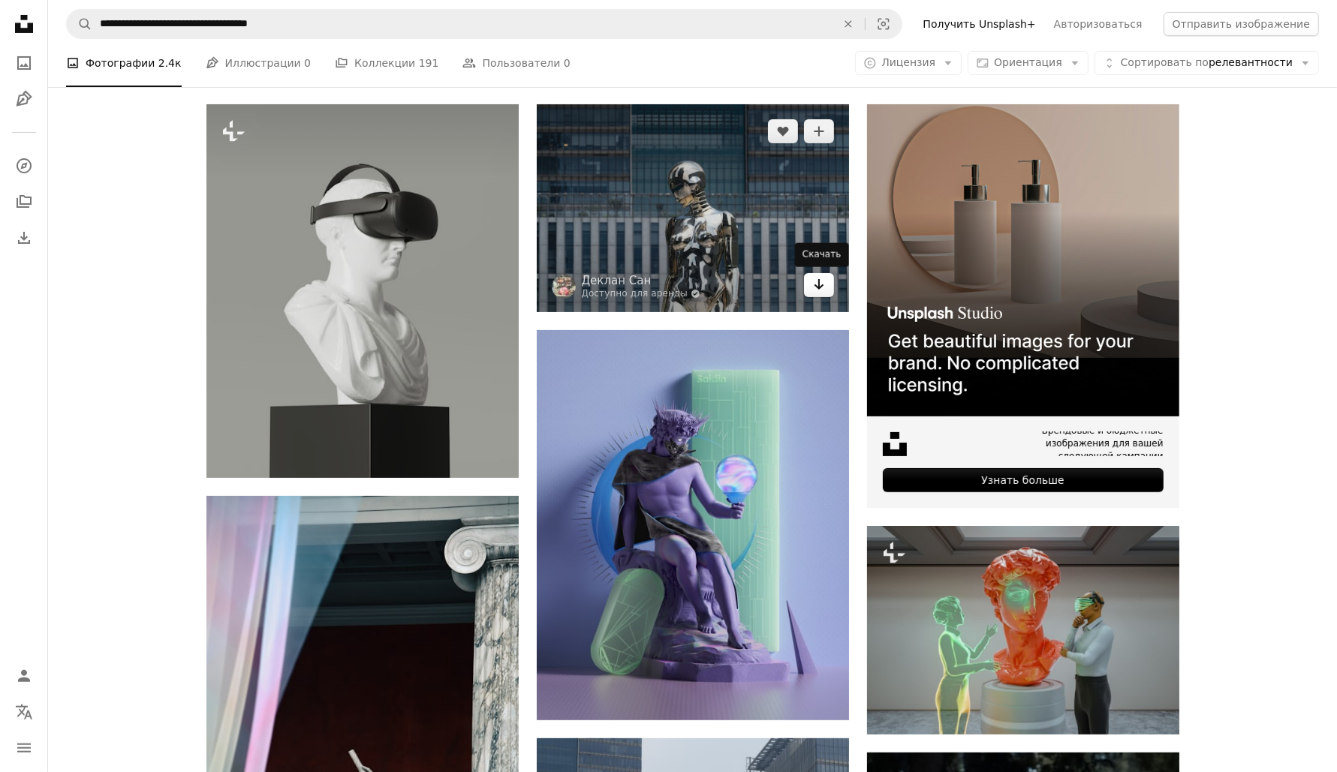
click at [818, 288] on icon "Скачать" at bounding box center [819, 284] width 10 height 11
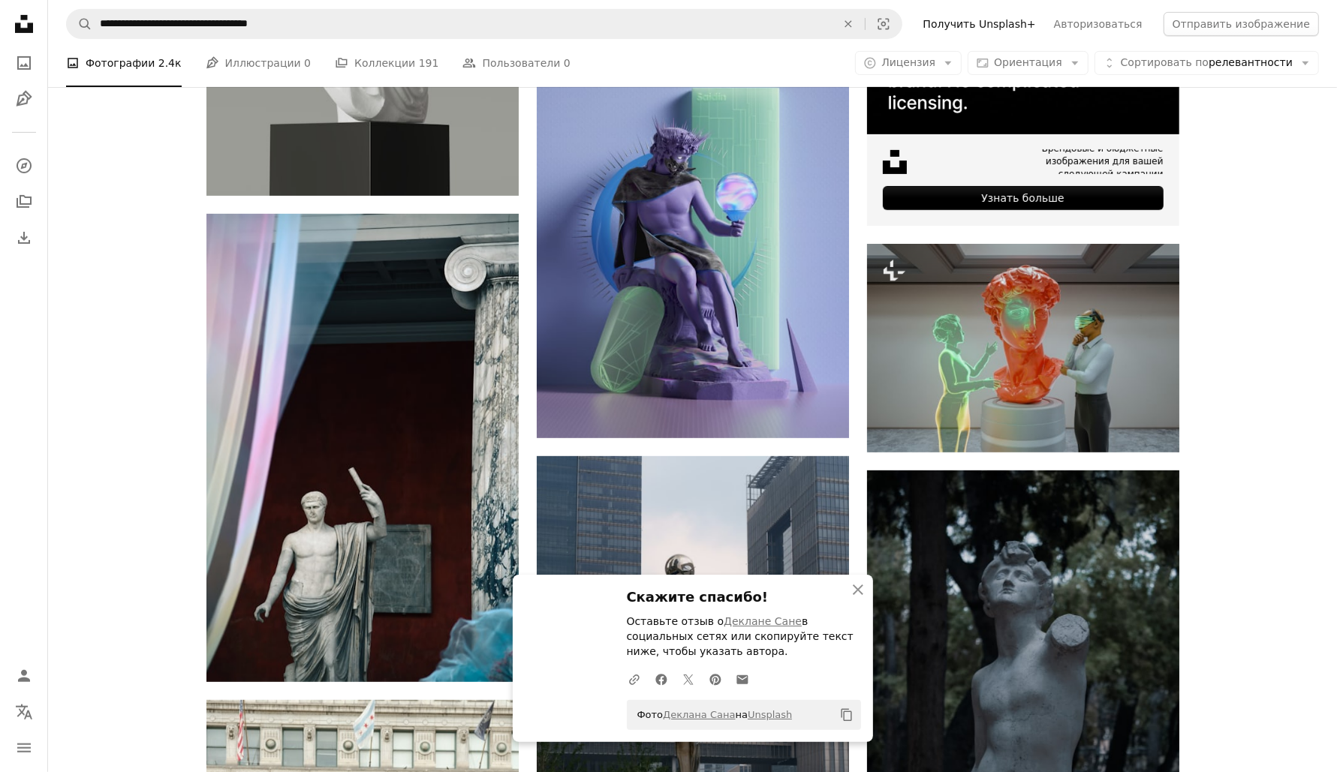
scroll to position [657, 0]
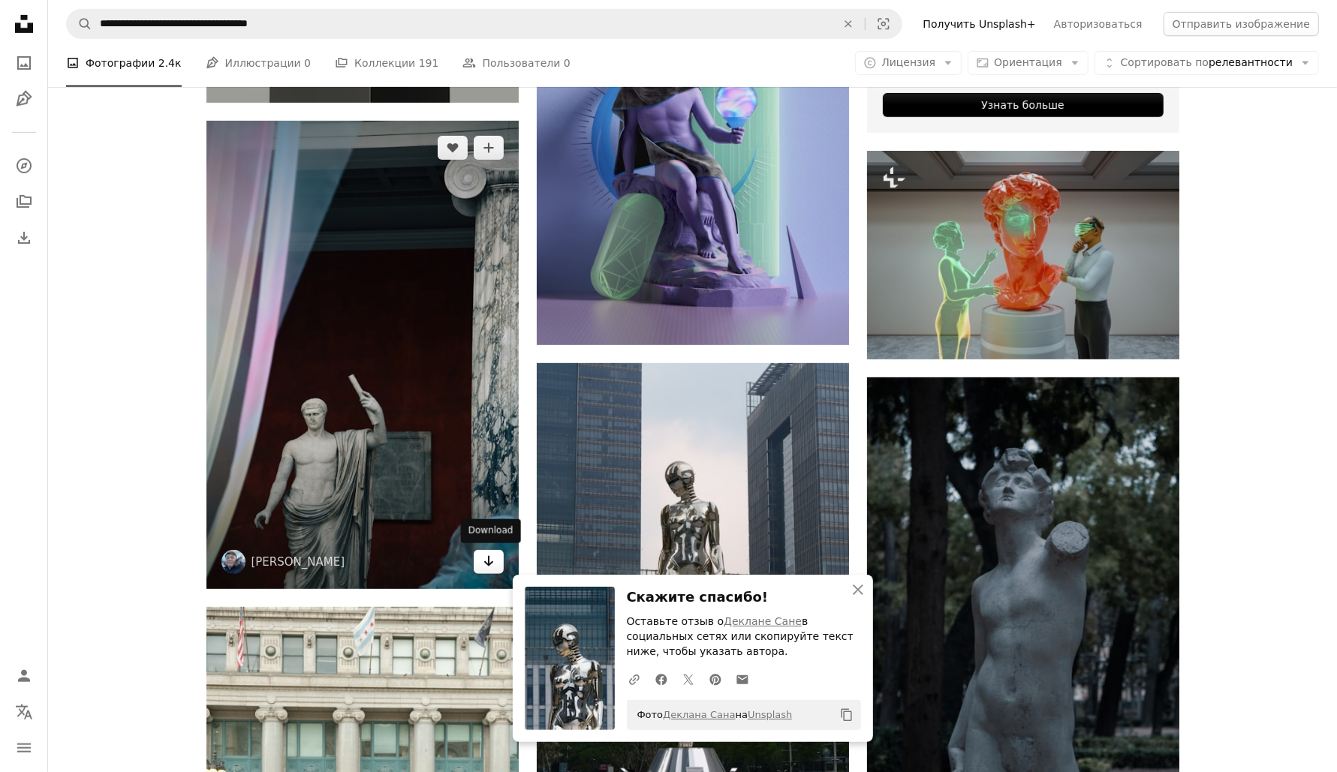
click at [481, 565] on link "Arrow pointing down" at bounding box center [489, 562] width 30 height 24
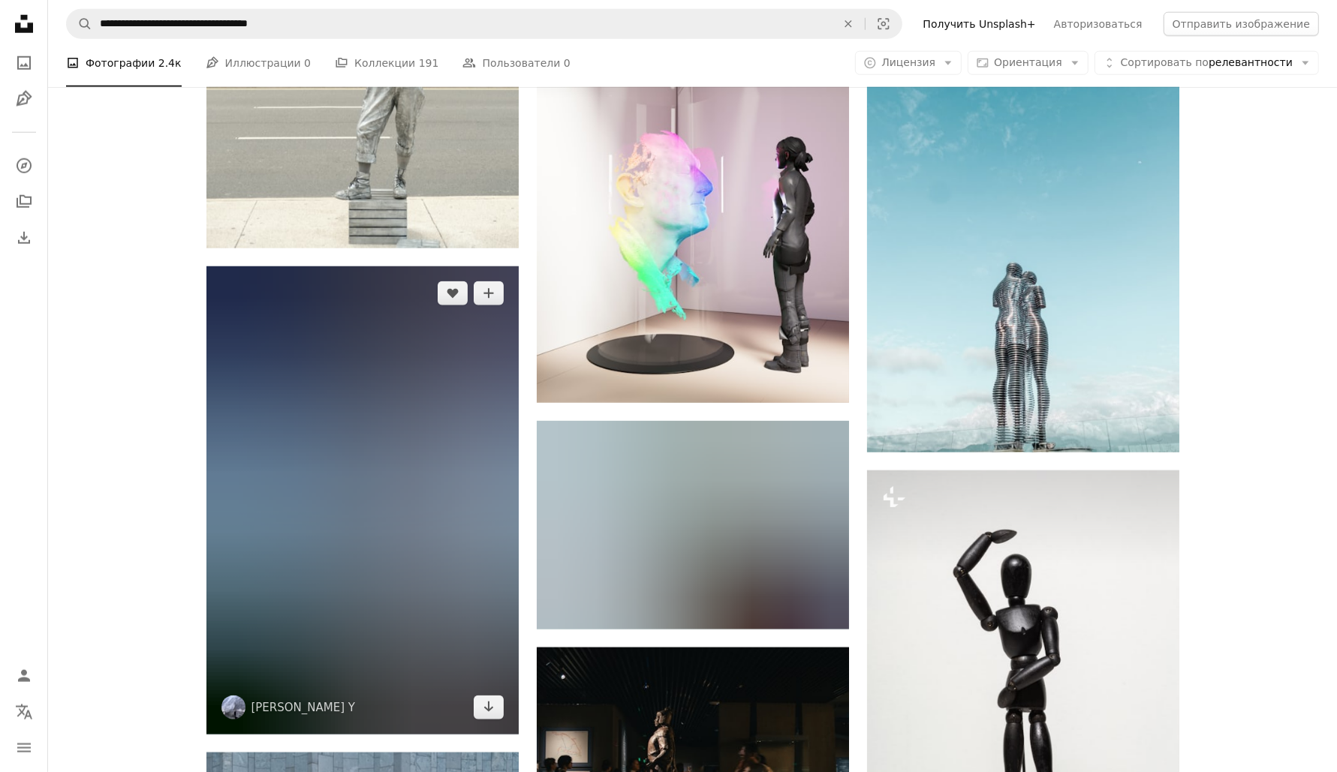
scroll to position [1501, 0]
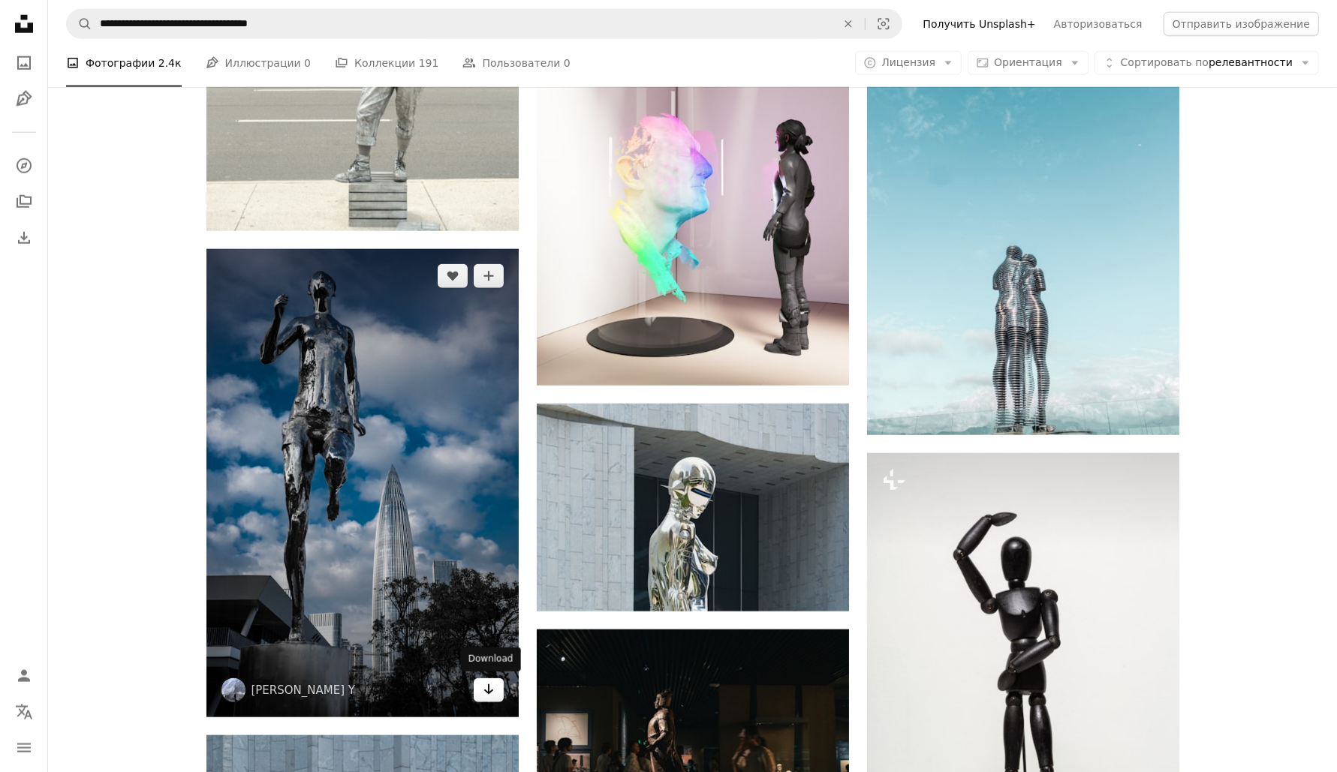
click at [484, 692] on icon "Arrow pointing down" at bounding box center [489, 690] width 12 height 18
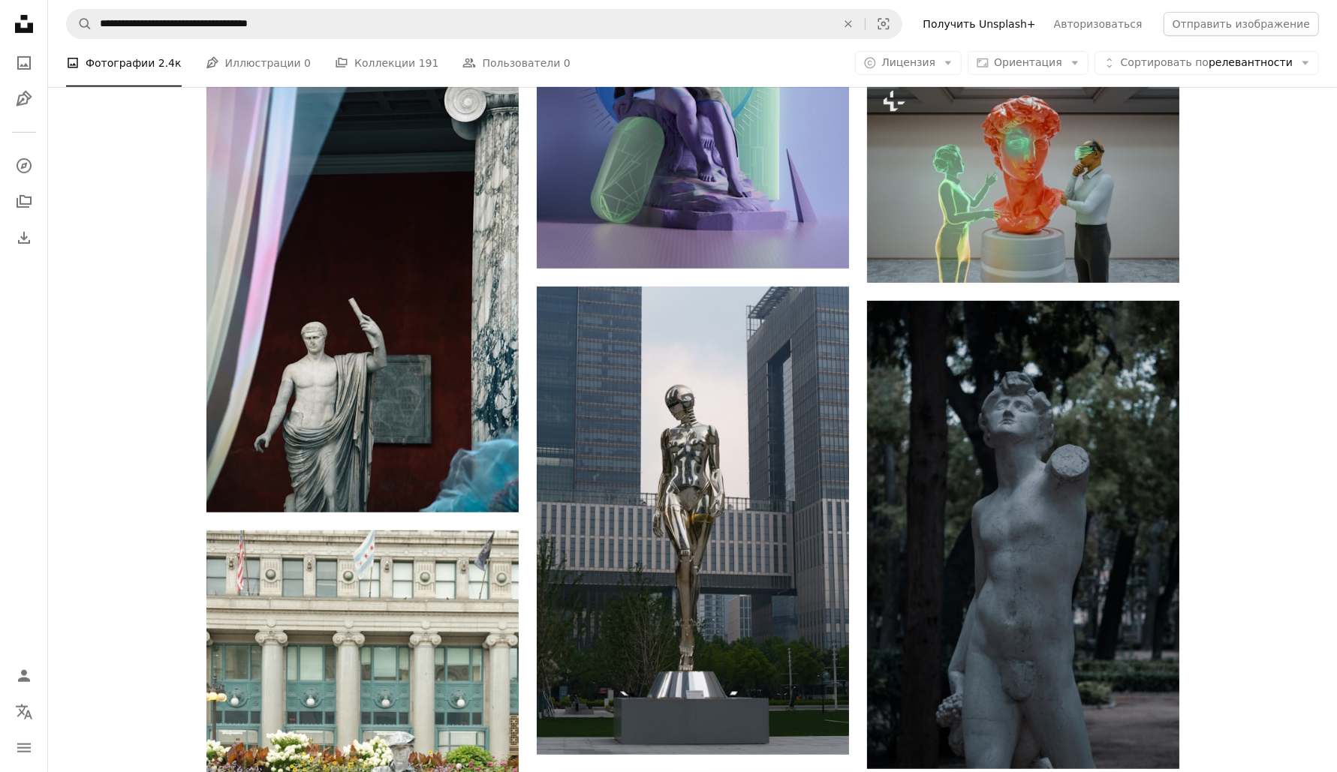
scroll to position [375, 0]
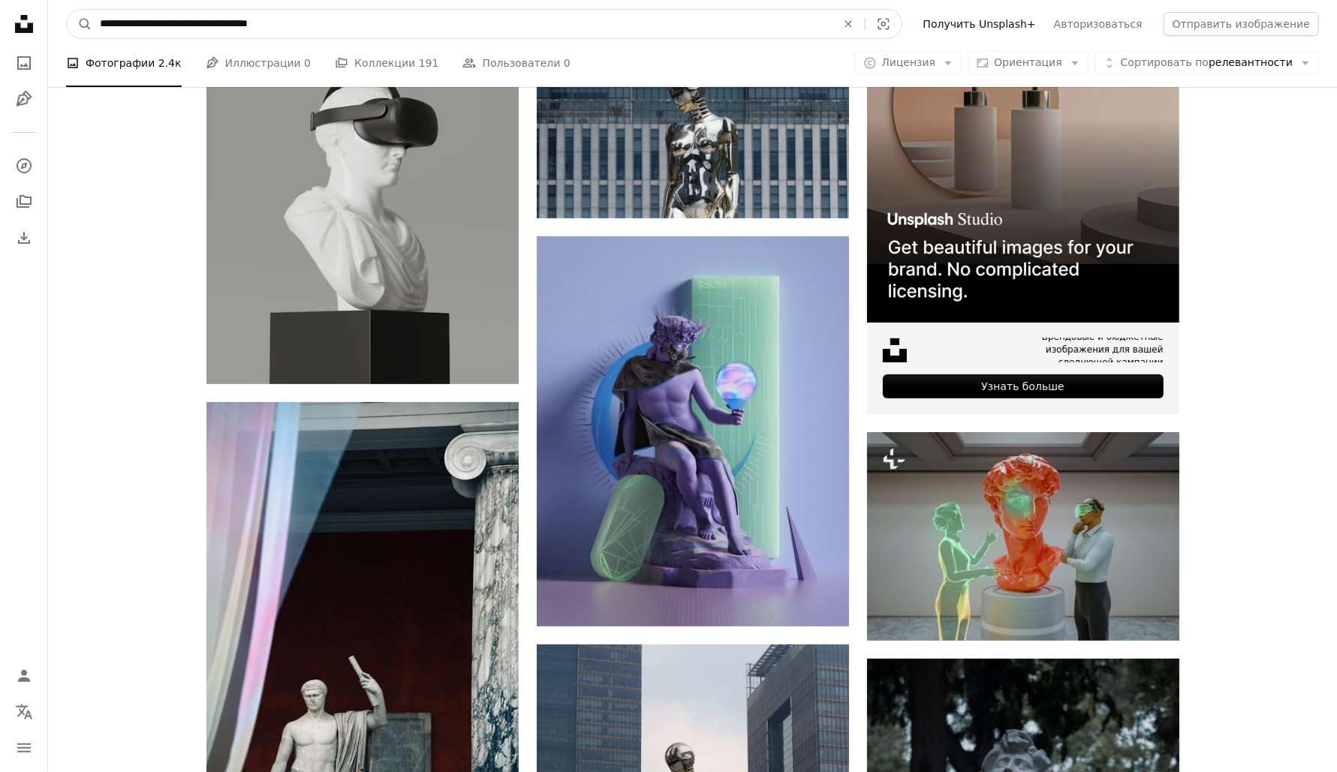
click at [360, 26] on input "**********" at bounding box center [461, 24] width 739 height 29
click at [380, 25] on input "**********" at bounding box center [461, 24] width 739 height 29
paste input "**********"
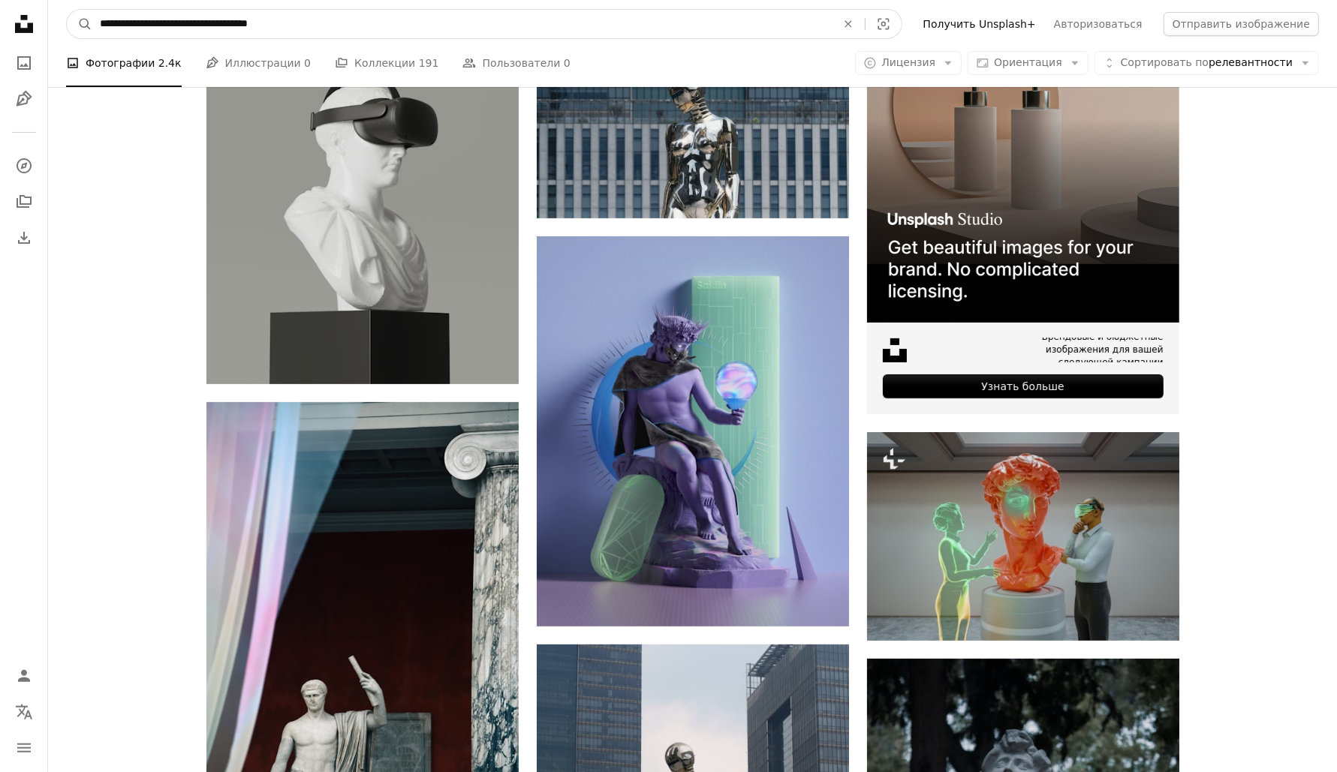
type input "**********"
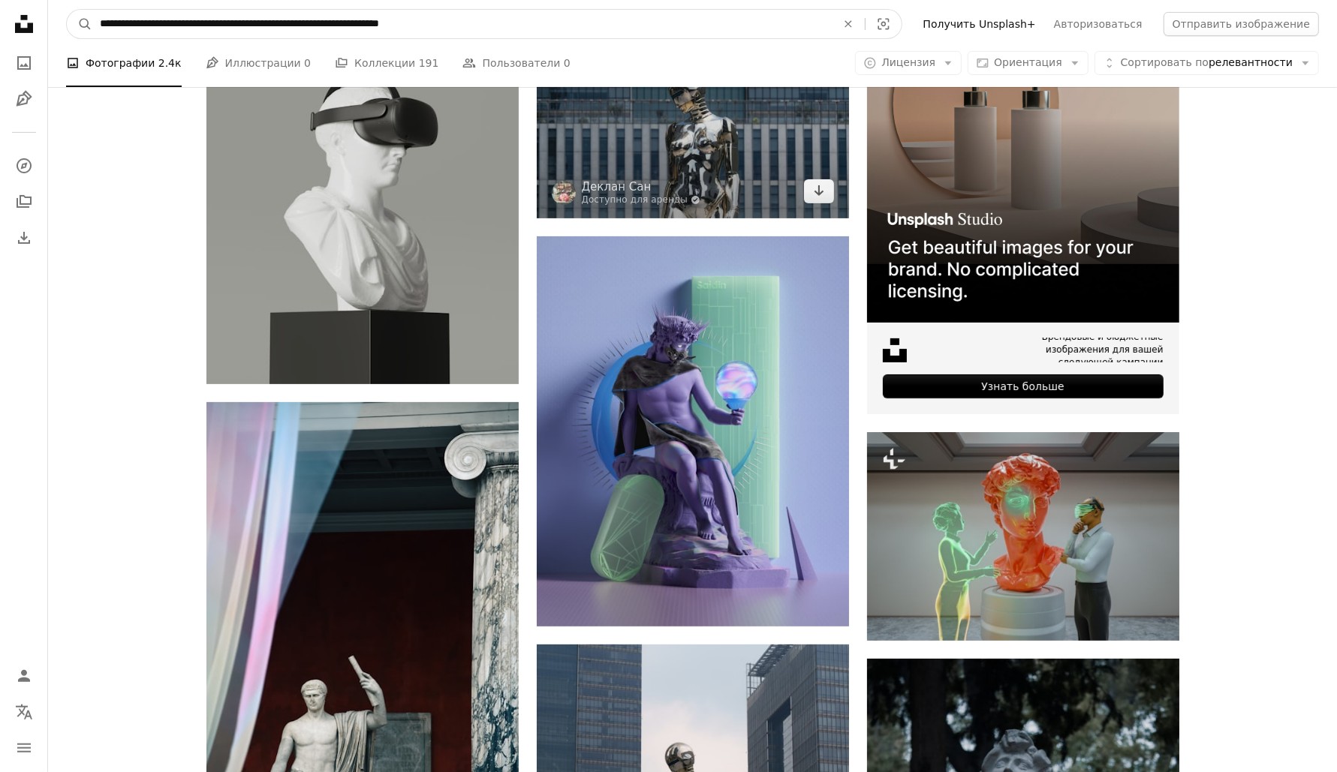
click button "A magnifying glass" at bounding box center [80, 24] width 26 height 29
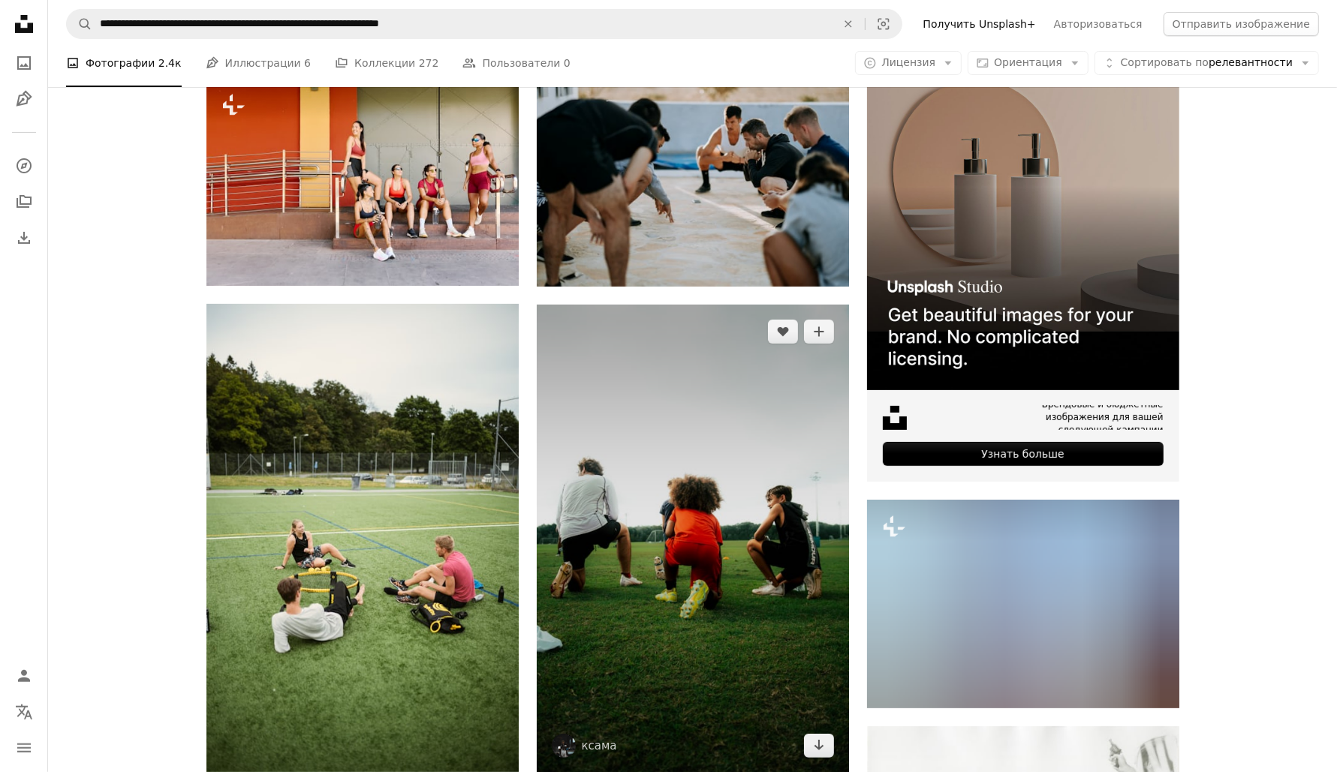
scroll to position [188, 0]
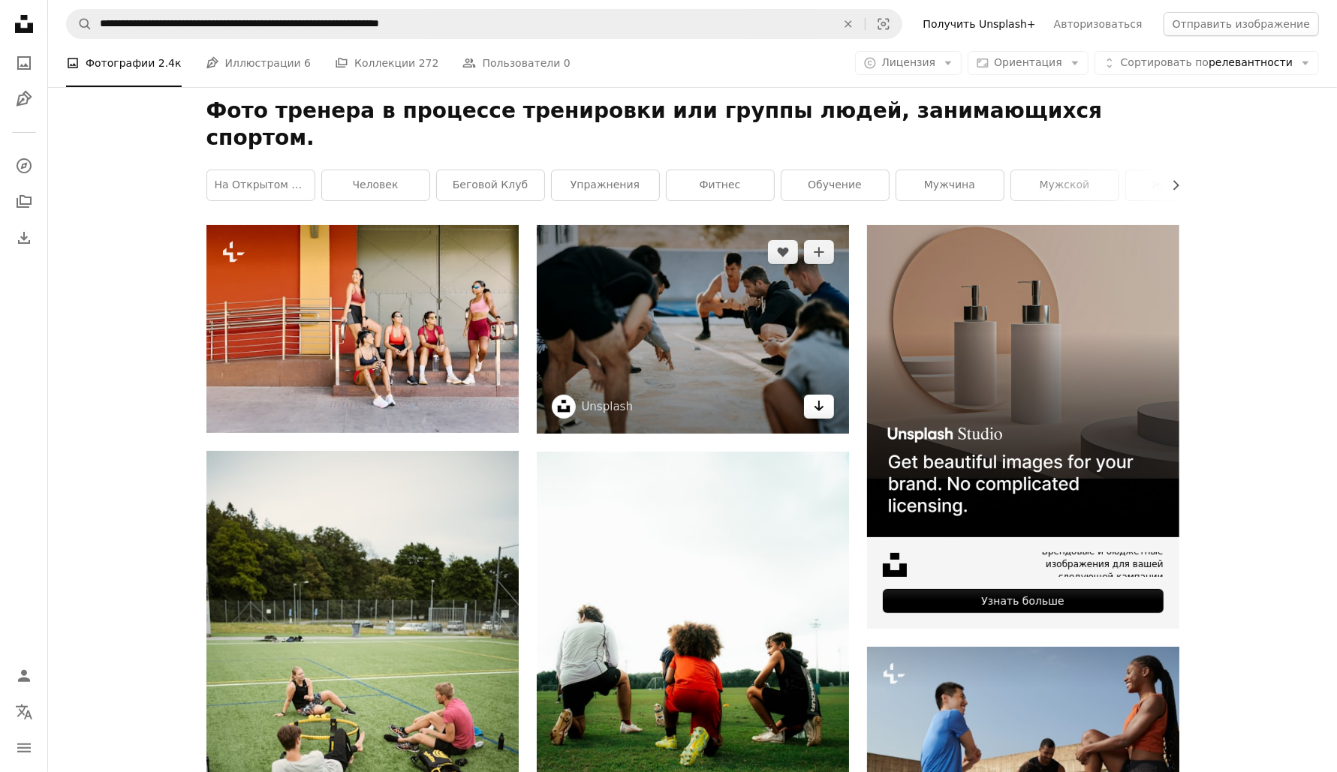
click at [823, 397] on icon "Arrow pointing down" at bounding box center [819, 406] width 12 height 18
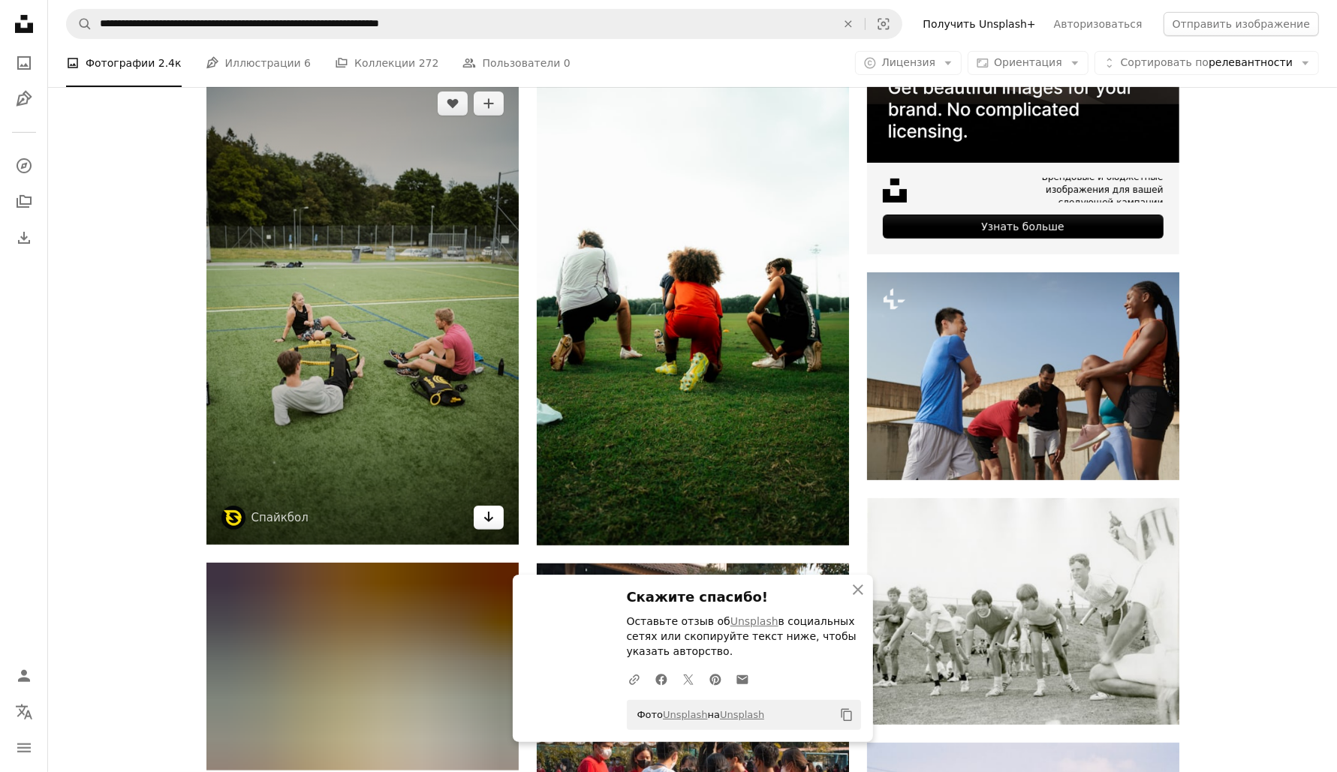
scroll to position [563, 0]
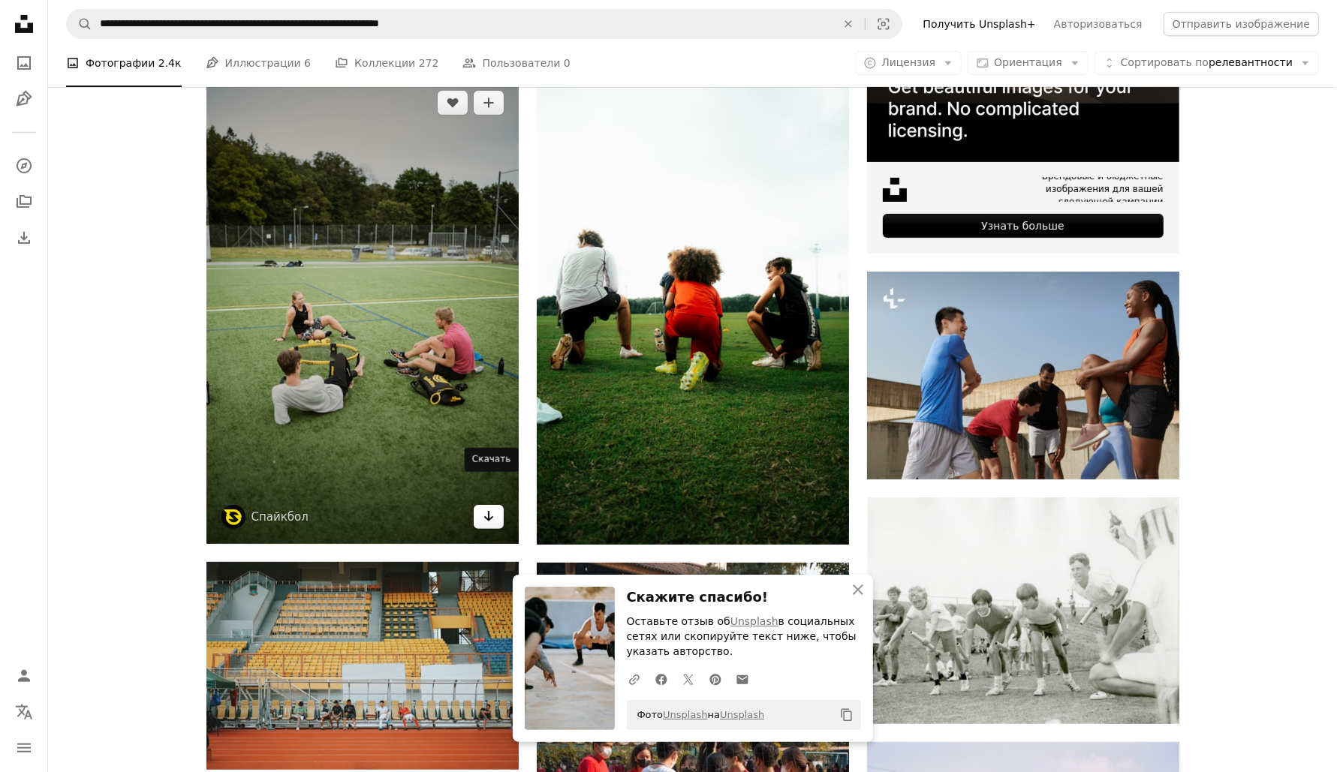
click at [489, 511] on icon "Скачать" at bounding box center [488, 516] width 10 height 11
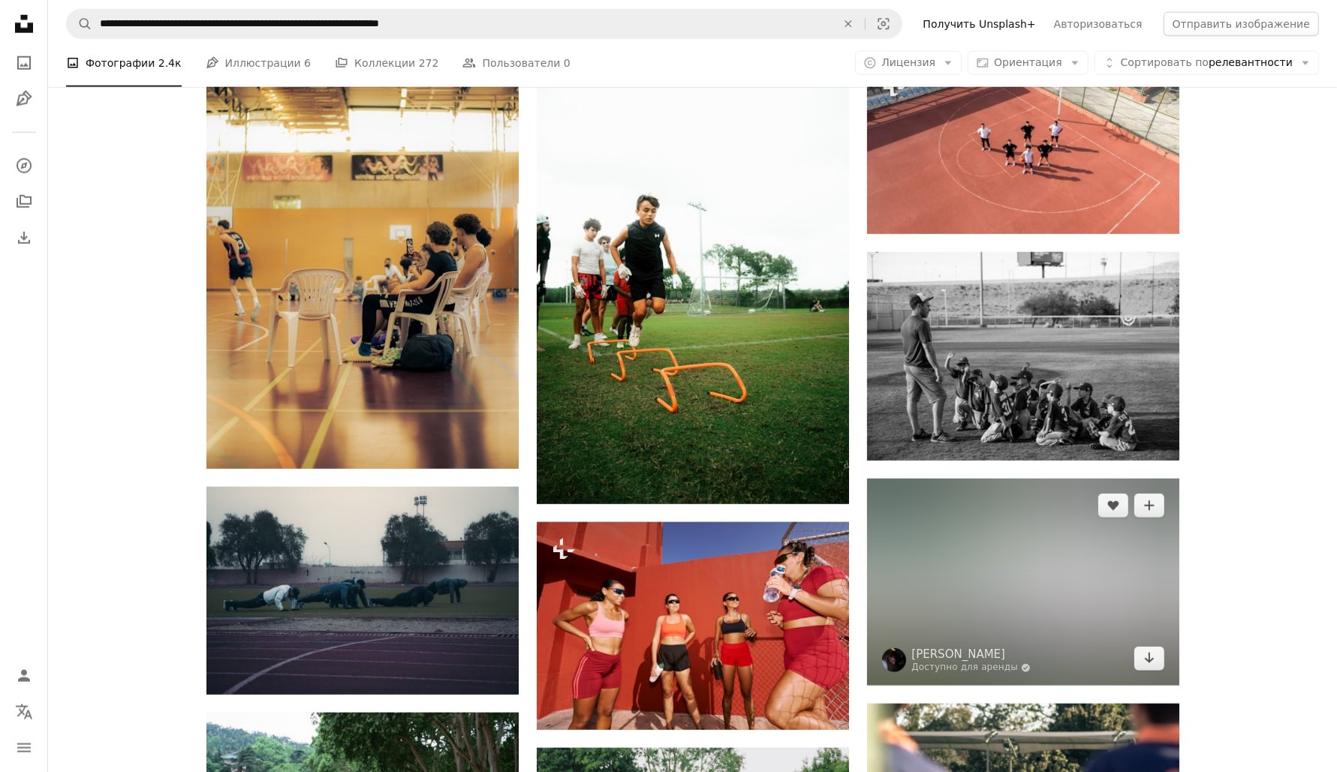
scroll to position [1877, 0]
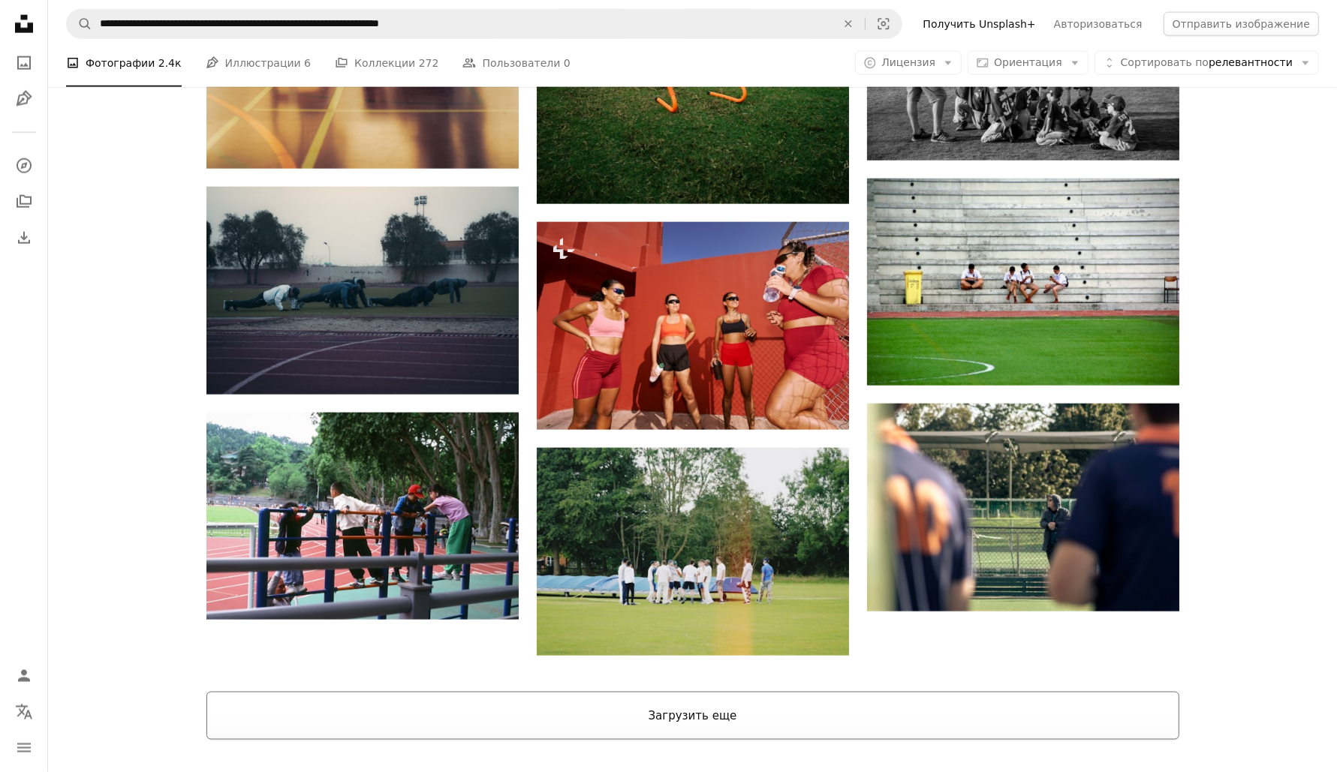
click at [687, 709] on font "Загрузить еще" at bounding box center [693, 716] width 89 height 14
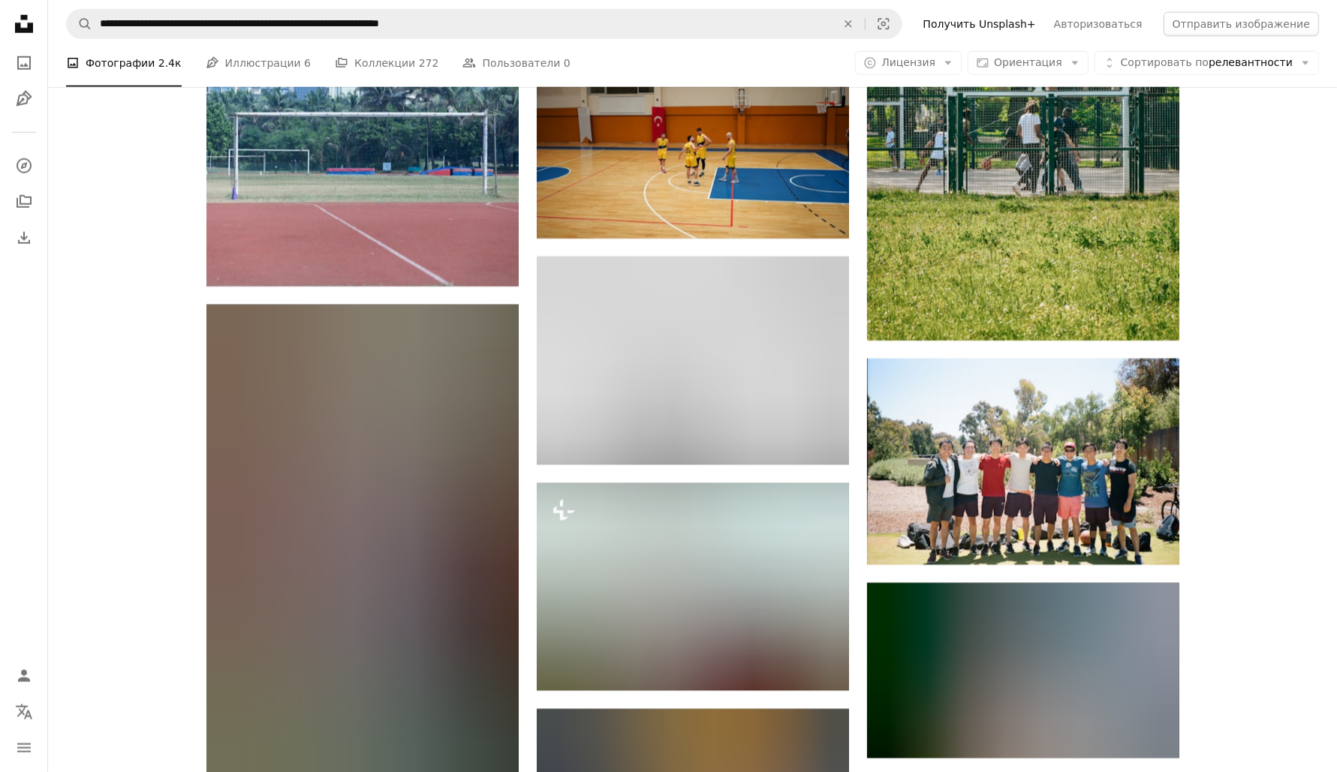
scroll to position [11918, 0]
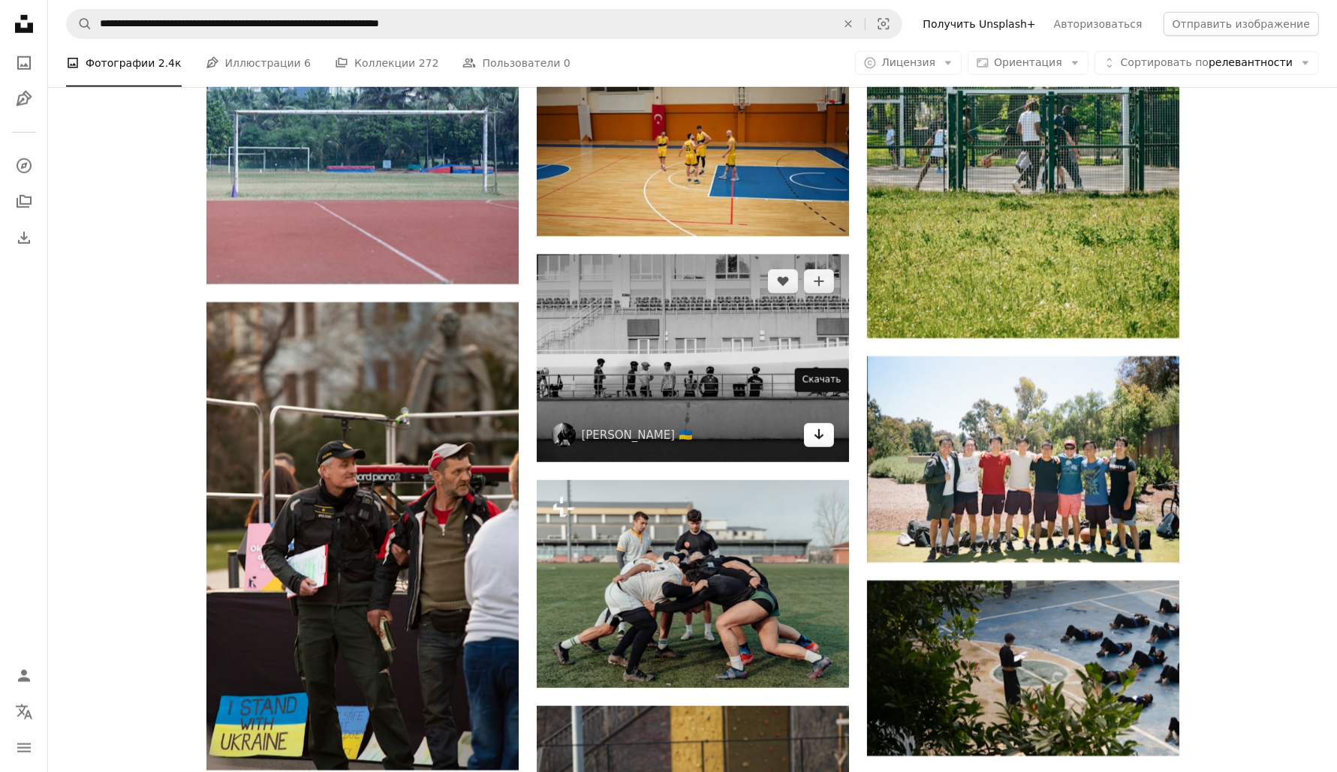
click at [815, 429] on icon "Скачать" at bounding box center [819, 434] width 10 height 11
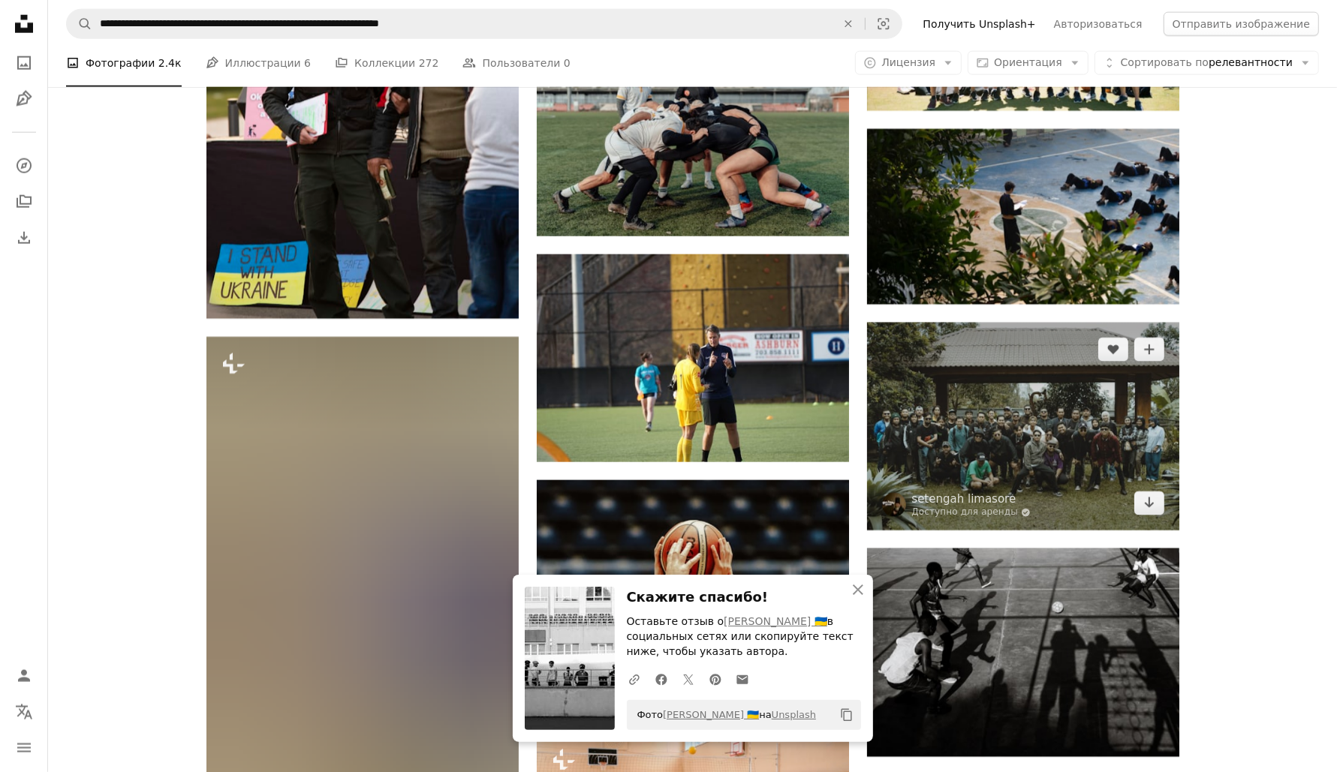
scroll to position [12387, 0]
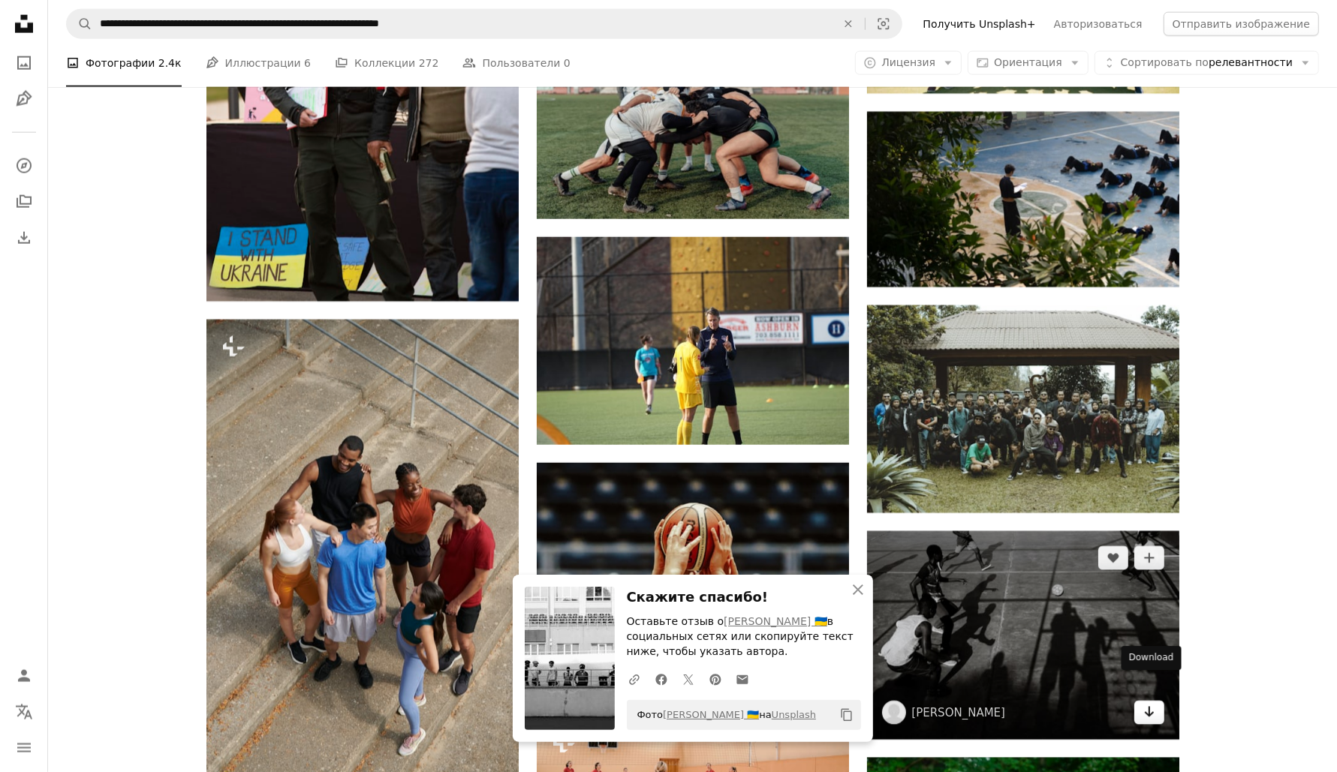
click at [1144, 703] on icon "Arrow pointing down" at bounding box center [1149, 712] width 12 height 18
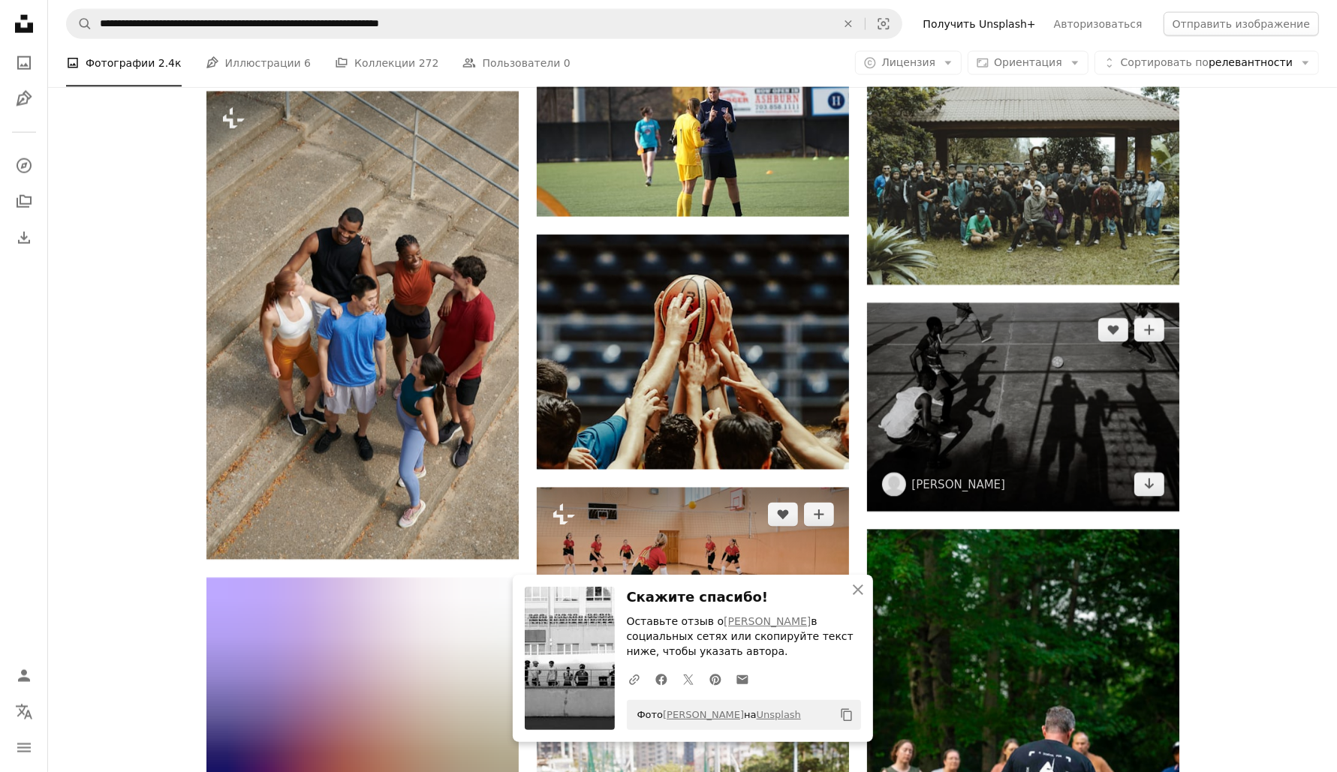
scroll to position [12669, 0]
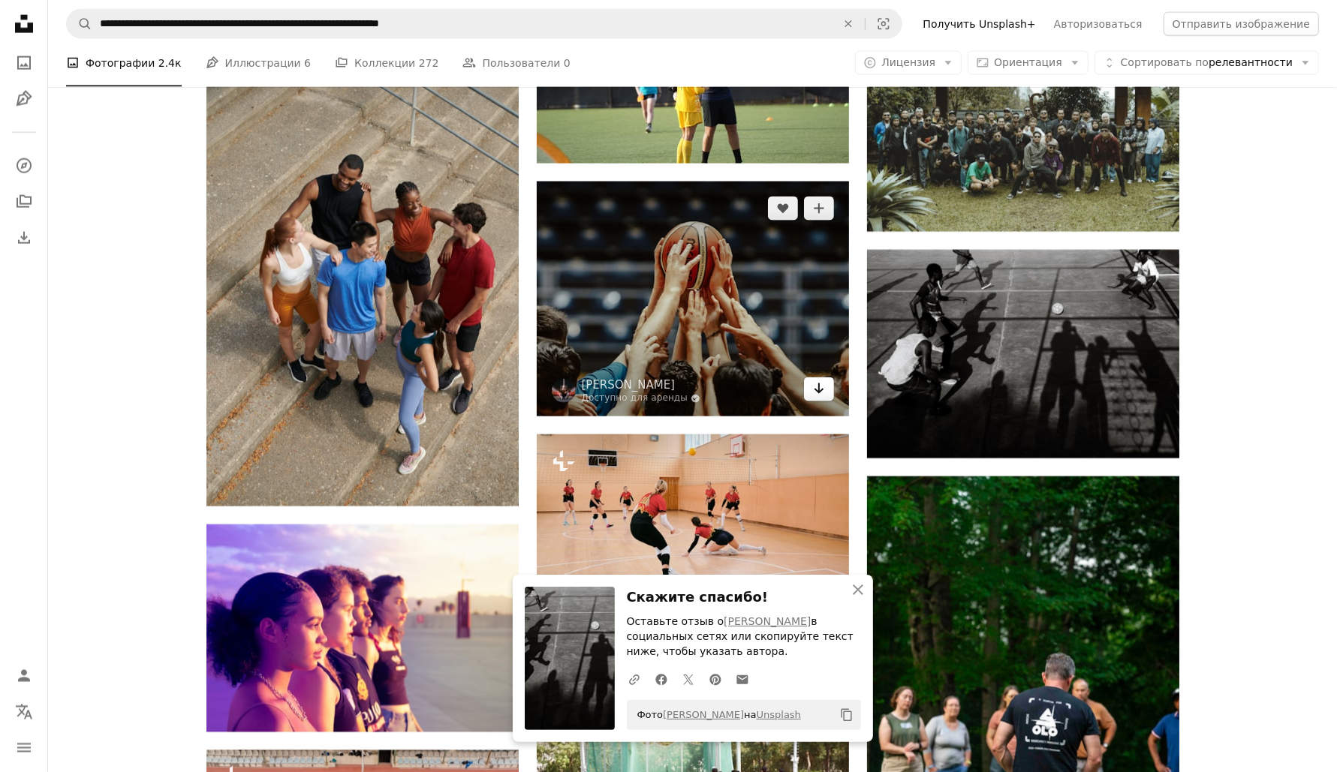
click at [829, 378] on link "Arrow pointing down" at bounding box center [819, 390] width 30 height 24
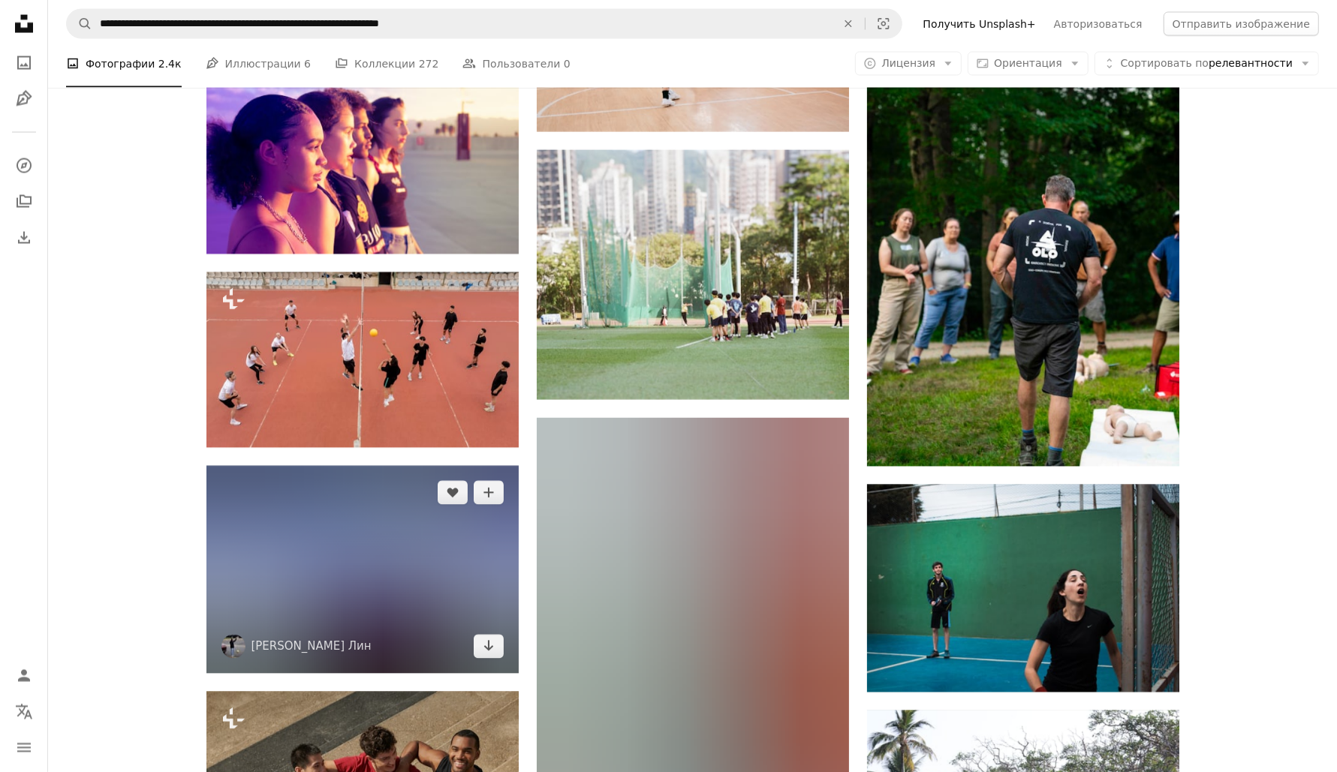
scroll to position [13232, 0]
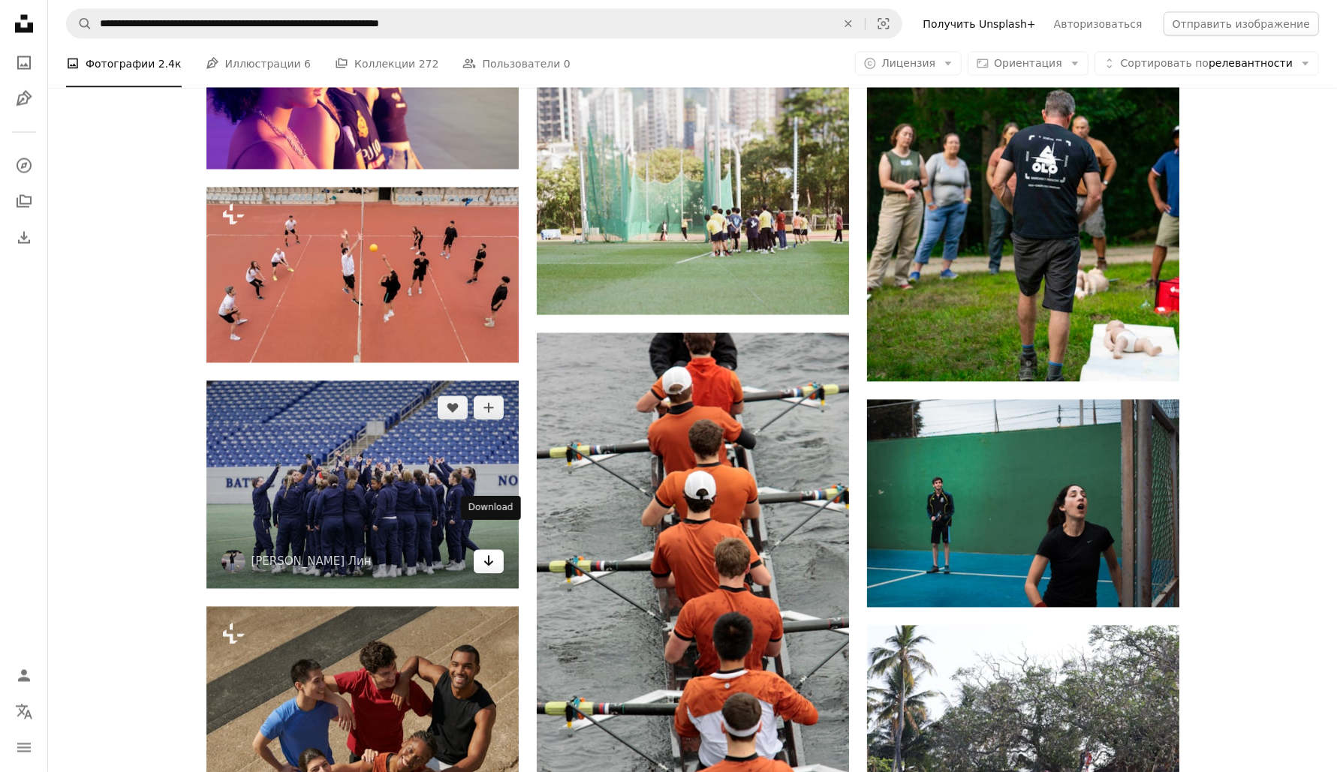
click at [480, 550] on link "Arrow pointing down" at bounding box center [489, 562] width 30 height 24
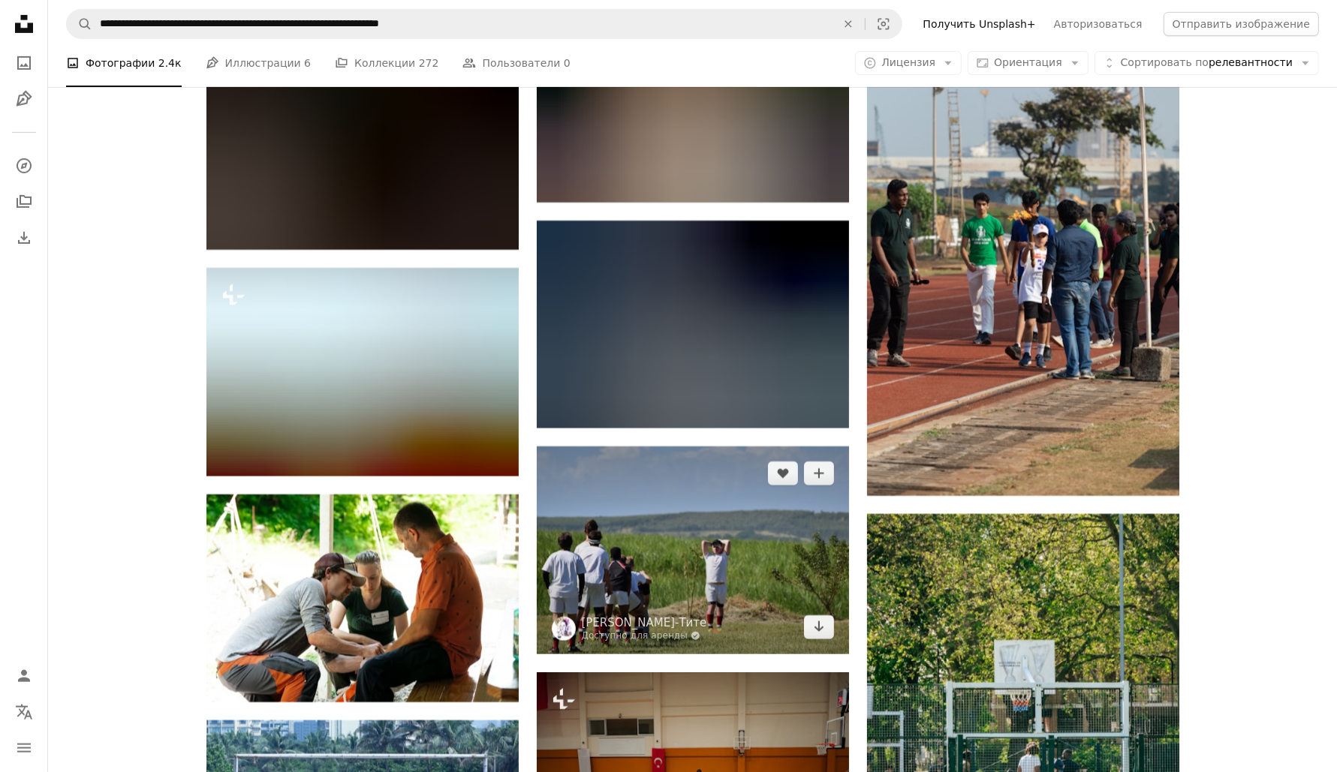
scroll to position [11261, 0]
